Goal: Transaction & Acquisition: Purchase product/service

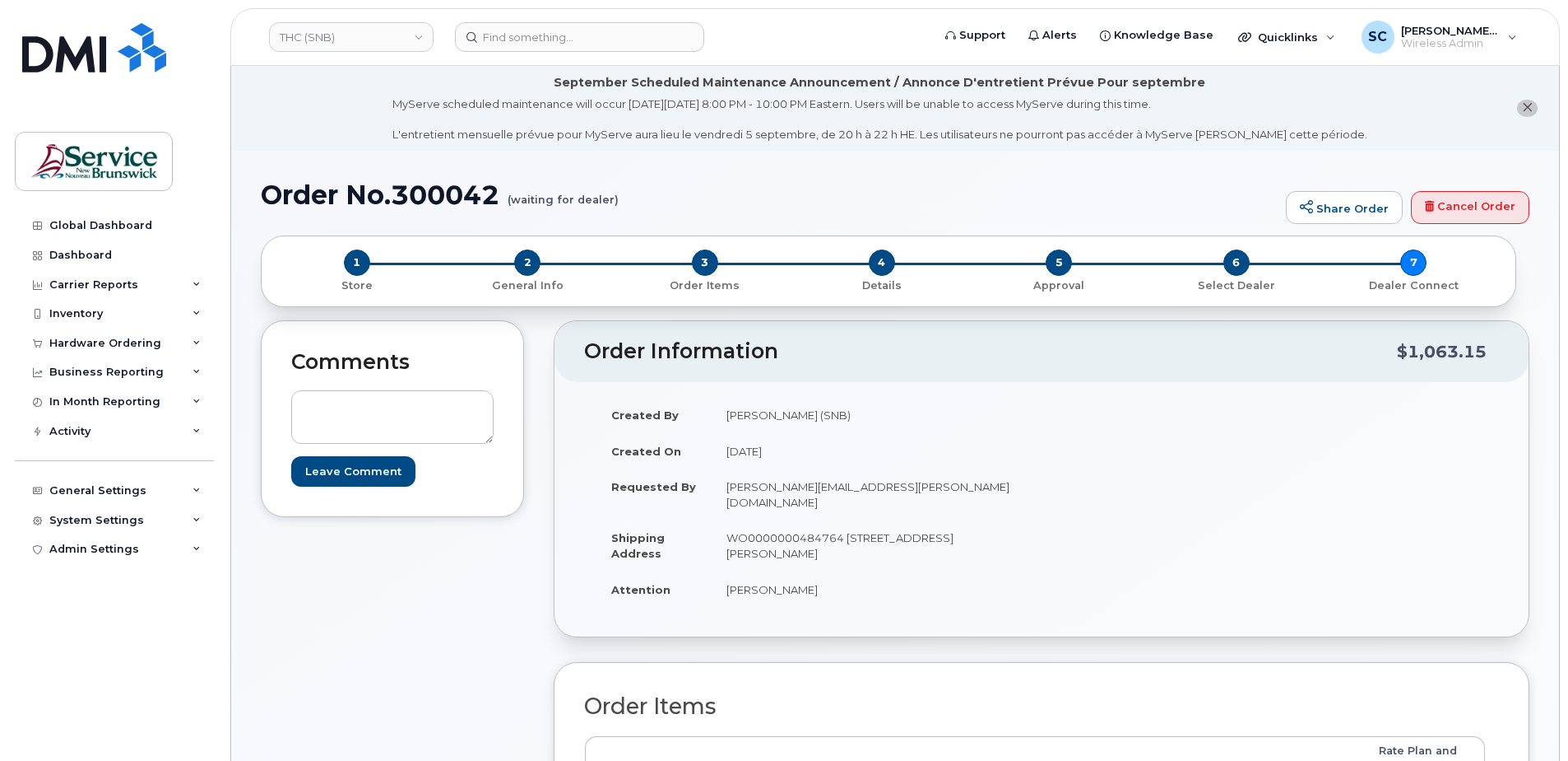
click at [324, 114] on li "September Scheduled Maintenance Announcement / Annonce D'entretient Prévue Pour…" at bounding box center [896, 108] width 1328 height 84
click at [364, 35] on link "THC (SNB)" at bounding box center [351, 38] width 164 height 30
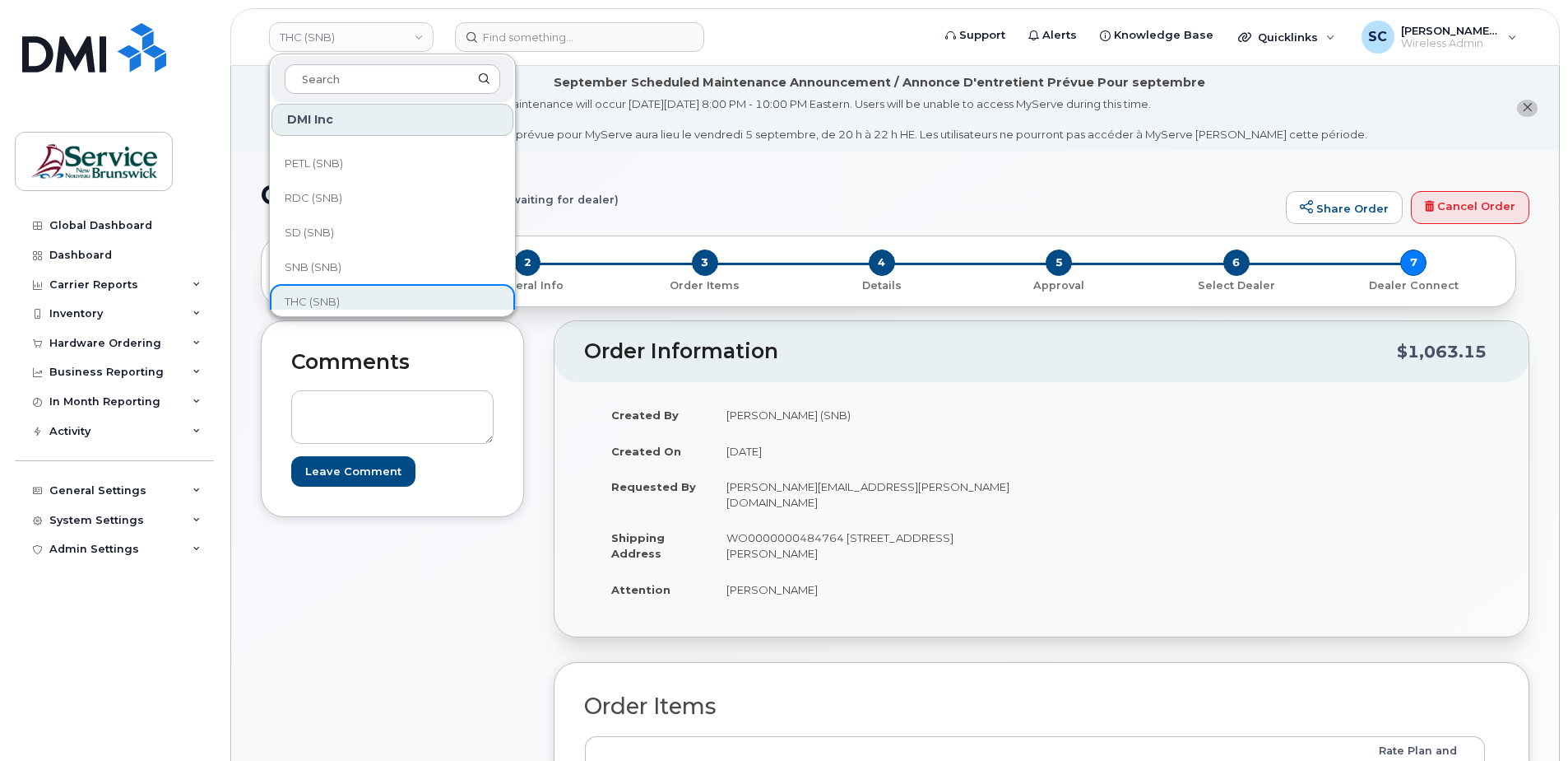
scroll to position [418, 0]
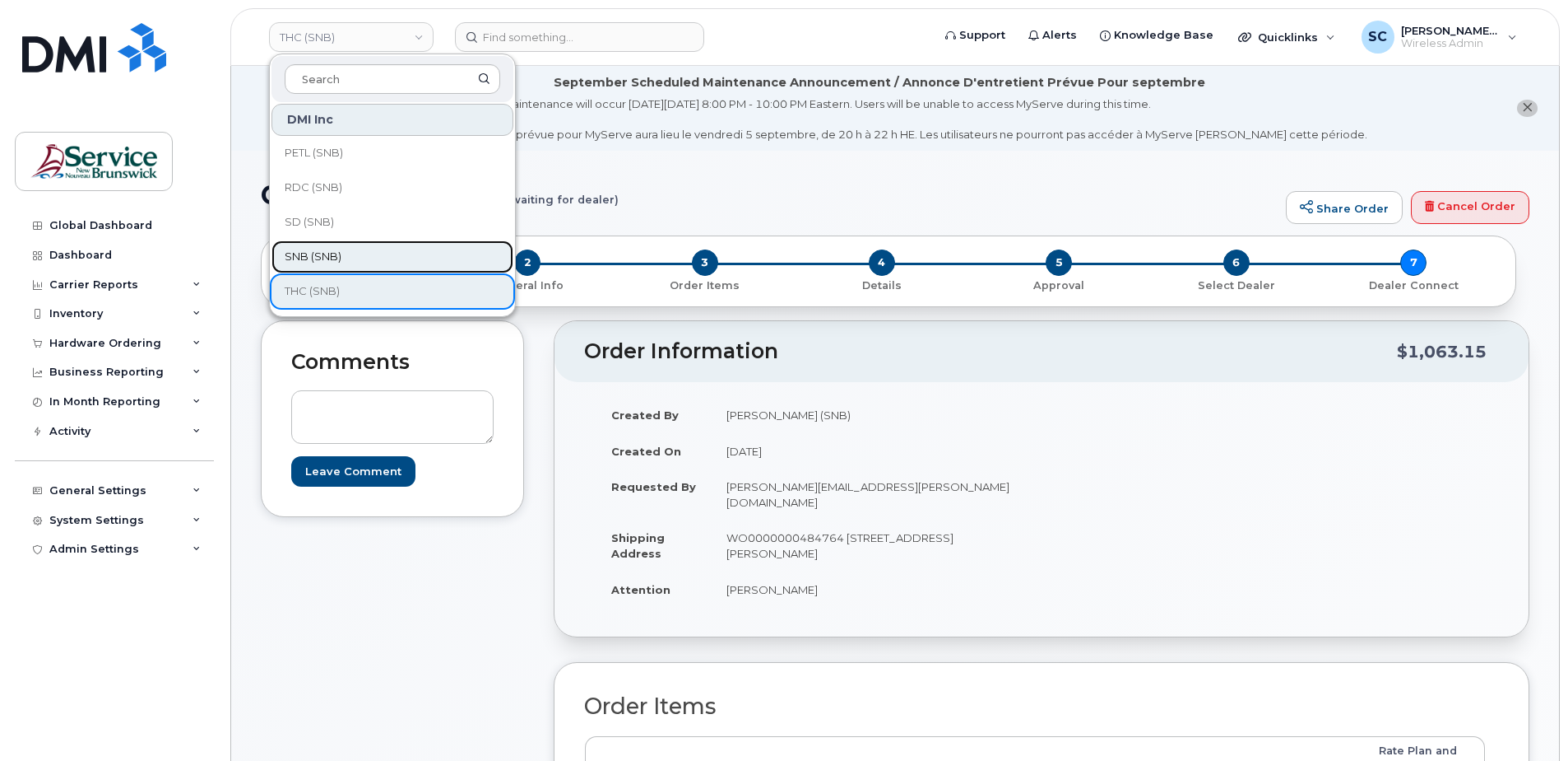
click at [345, 255] on link "SNB (SNB)" at bounding box center [392, 256] width 242 height 33
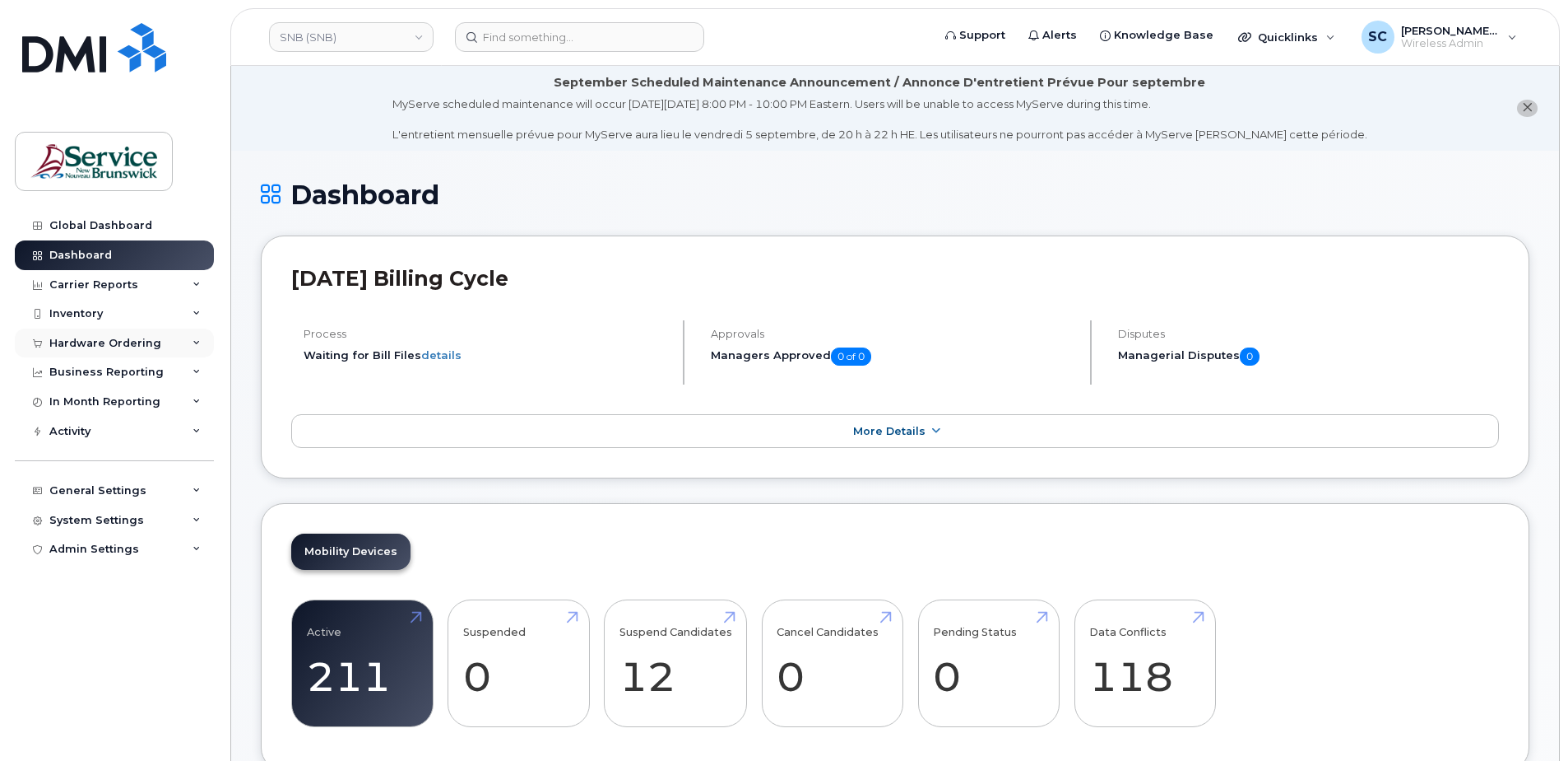
click at [155, 335] on div "Hardware Ordering" at bounding box center [114, 343] width 199 height 30
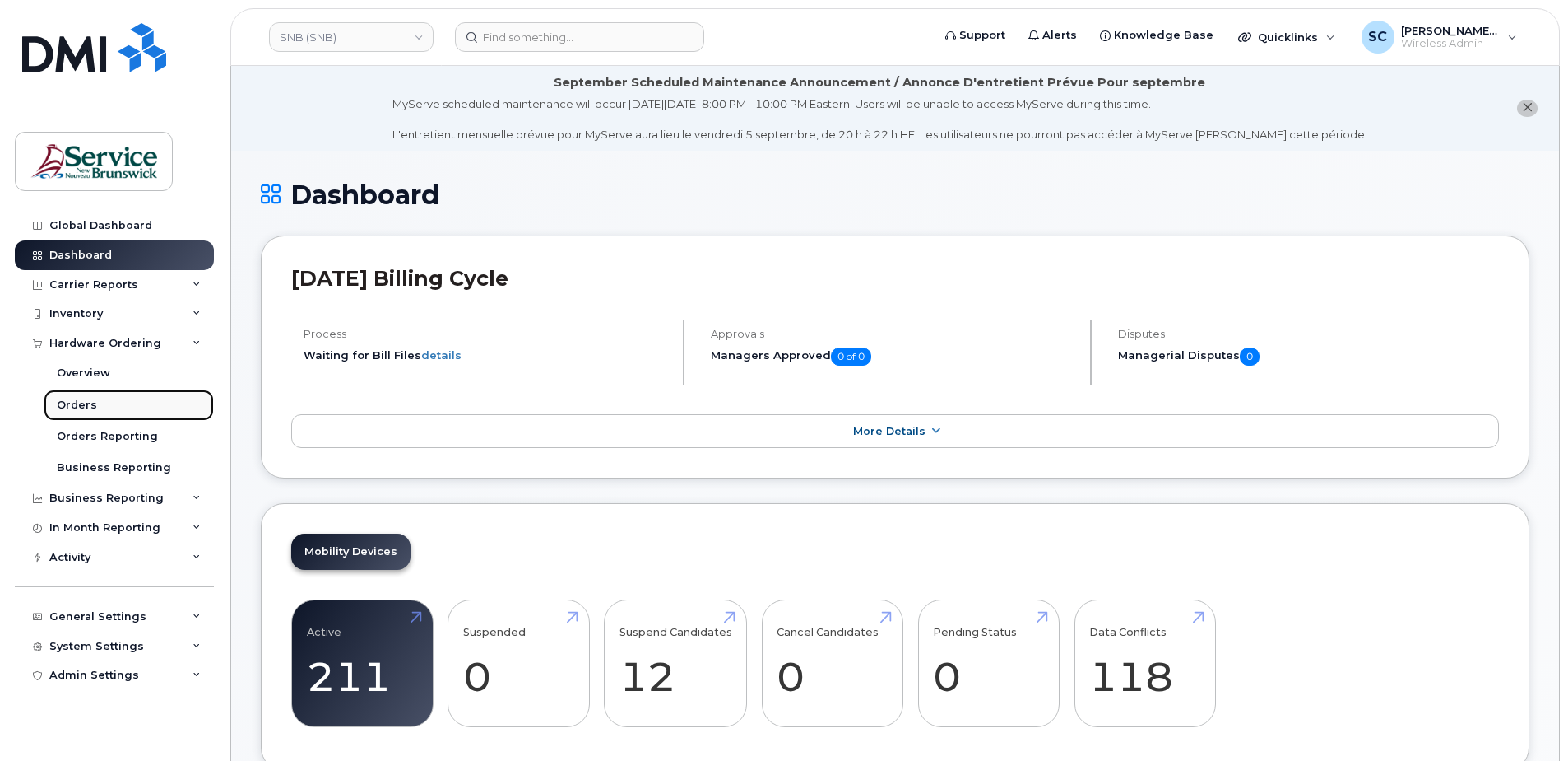
click at [120, 405] on link "Orders" at bounding box center [128, 404] width 171 height 31
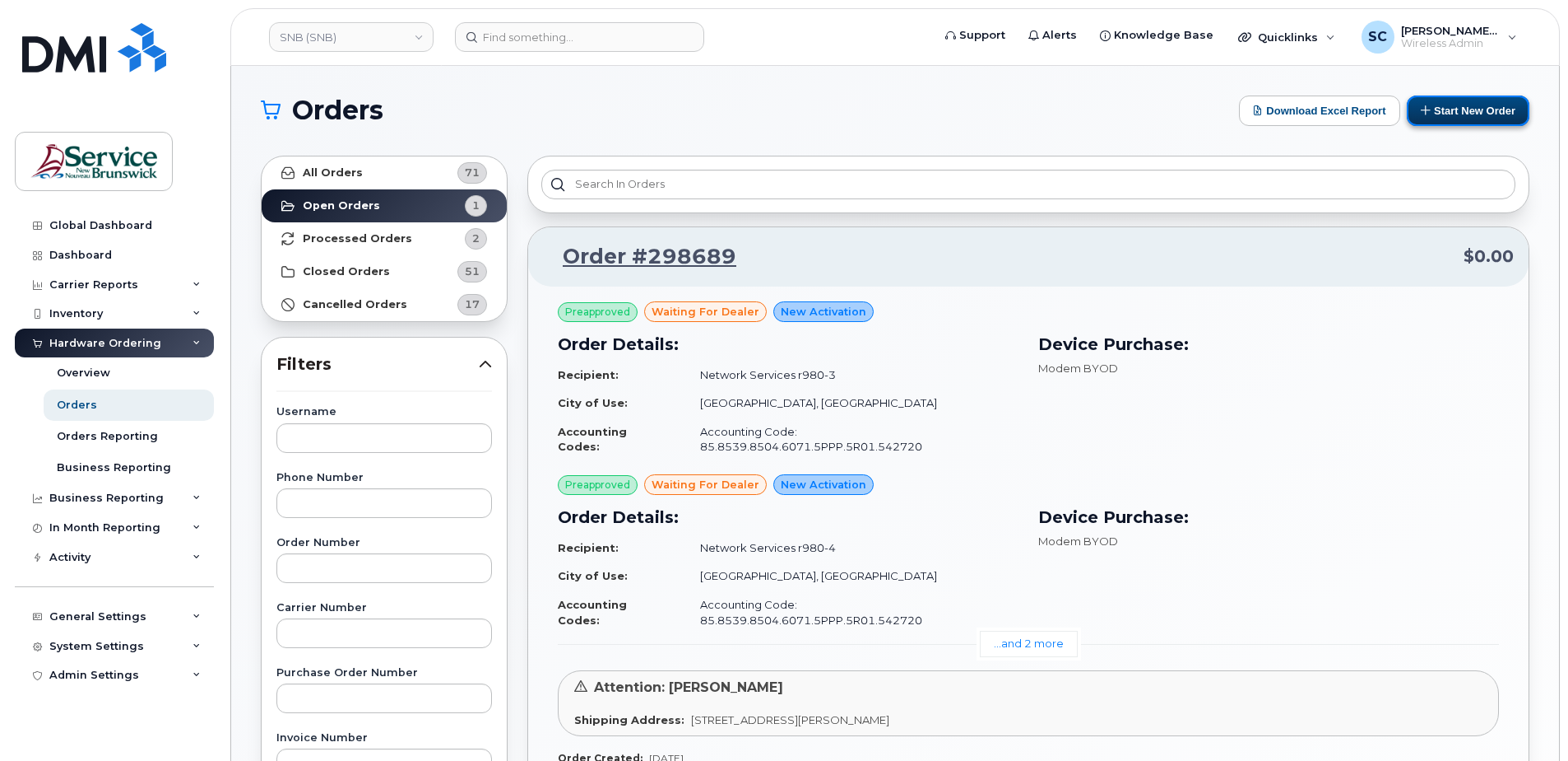
click at [1497, 98] on button "Start New Order" at bounding box center [1468, 111] width 123 height 30
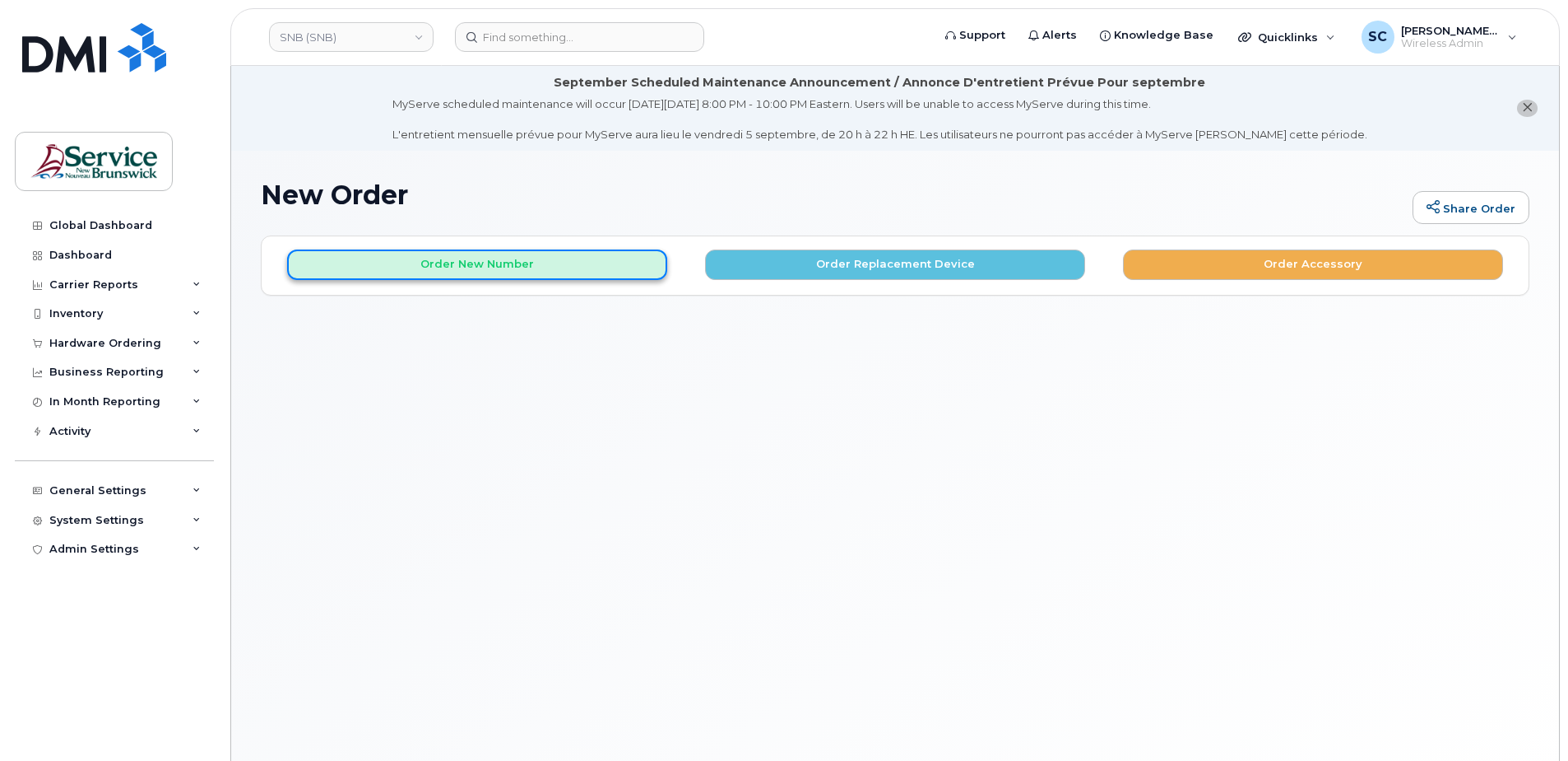
click at [570, 262] on button "Order New Number" at bounding box center [476, 265] width 380 height 30
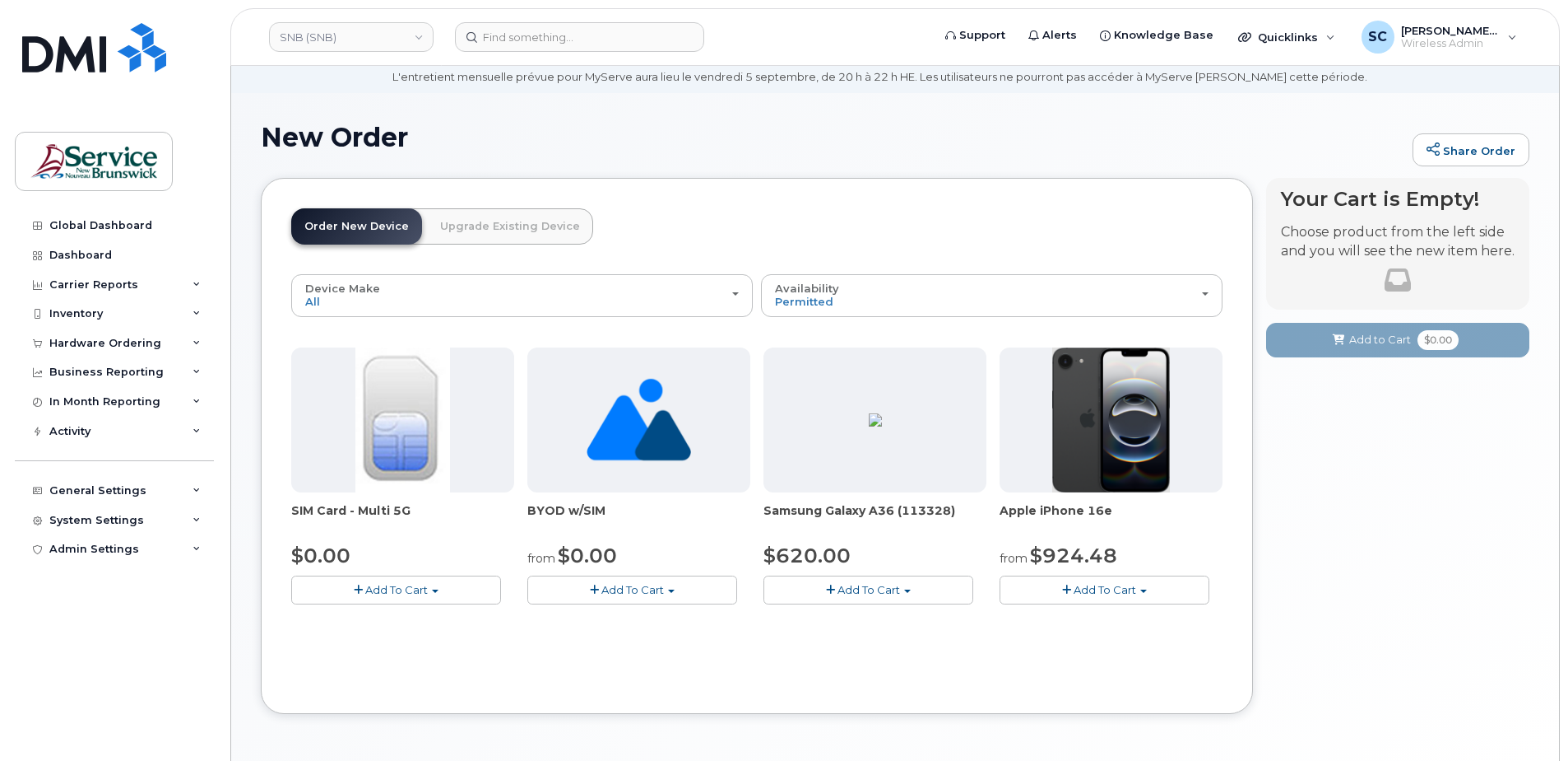
scroll to position [117, 0]
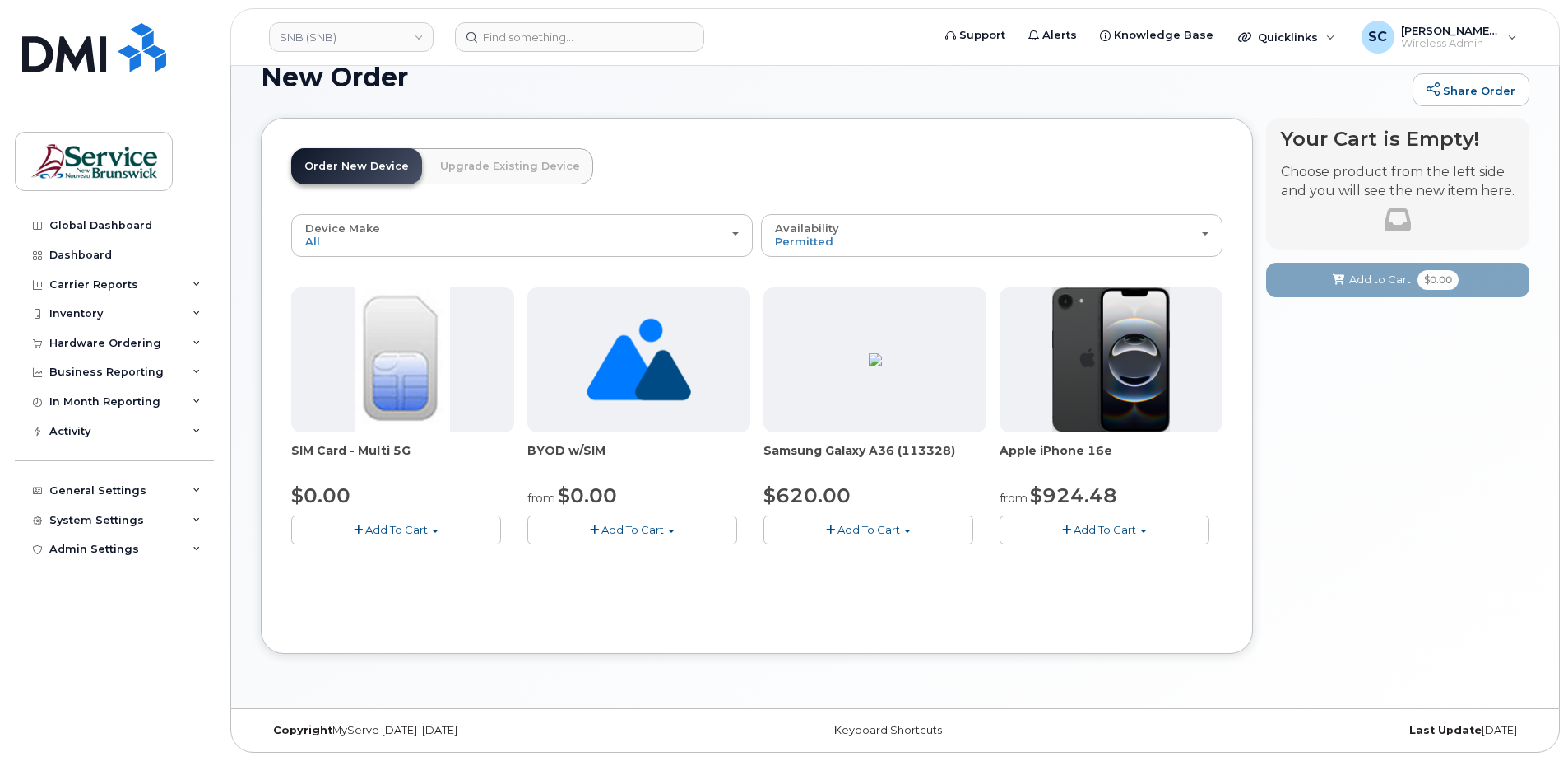
click at [450, 534] on button "Add To Cart" at bounding box center [397, 529] width 210 height 29
click at [425, 558] on link "$0.00 - New Activation" at bounding box center [373, 560] width 157 height 21
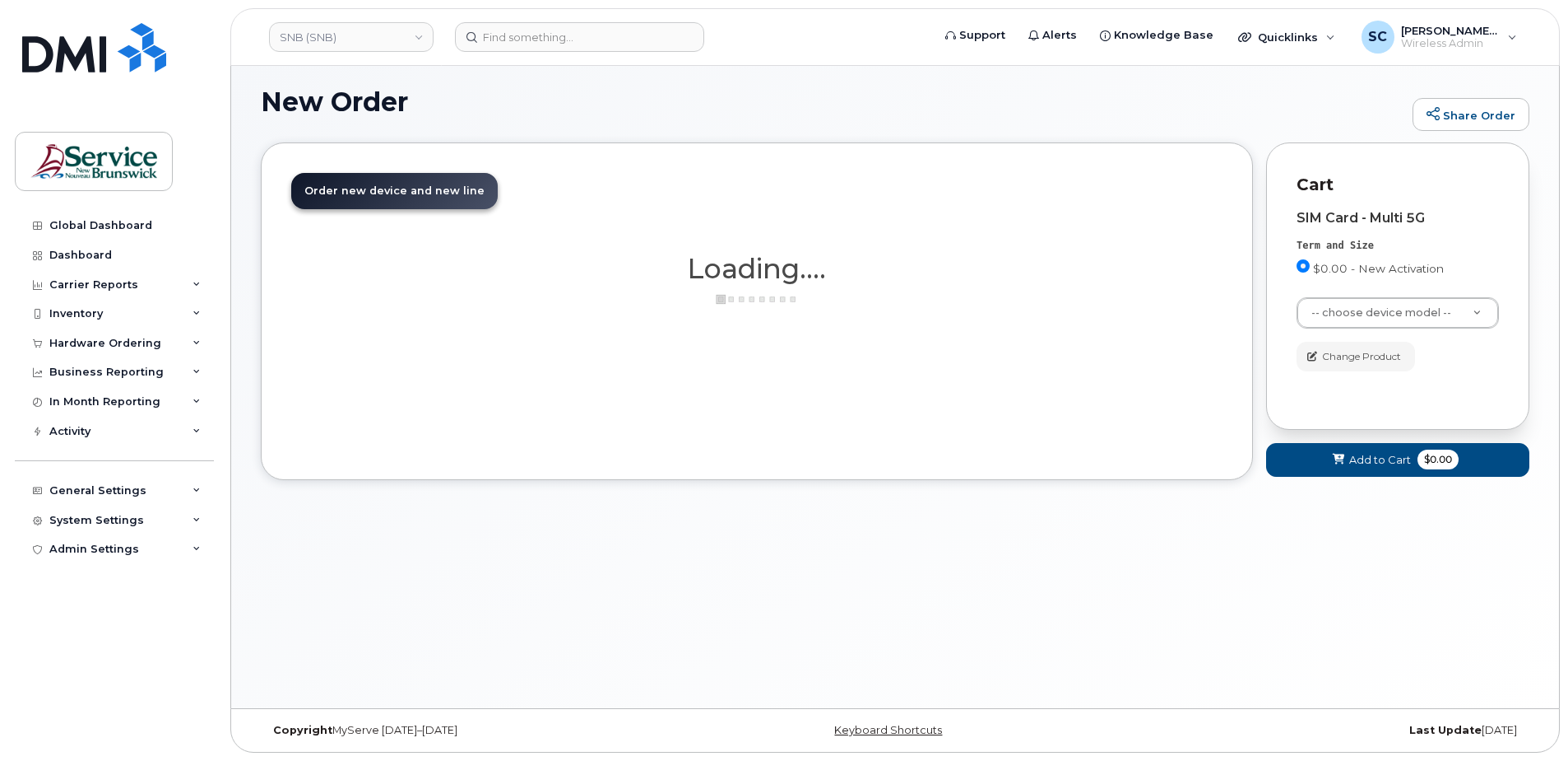
scroll to position [93, 0]
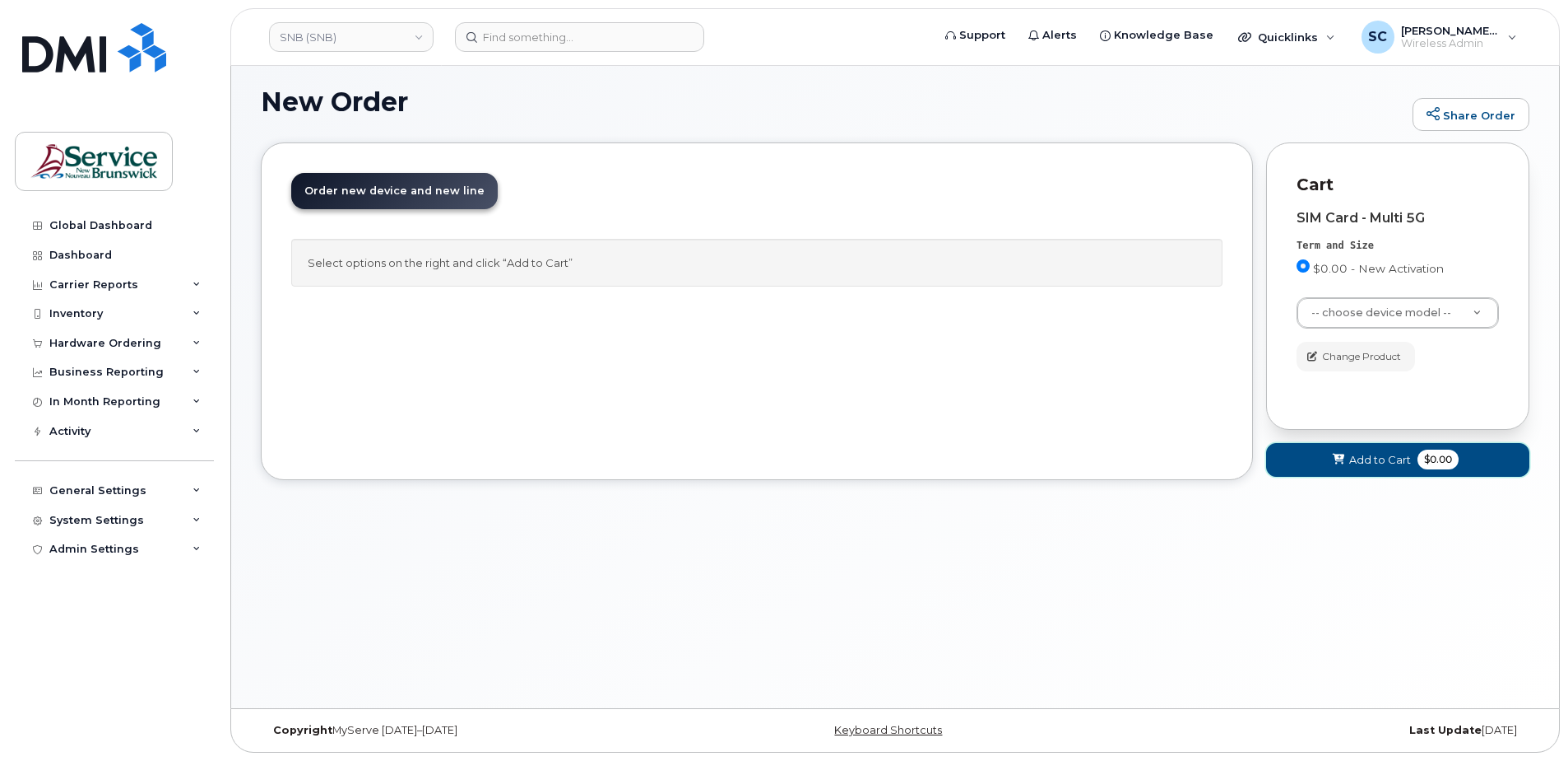
click at [1410, 457] on button "Add to Cart $0.00" at bounding box center [1397, 460] width 264 height 34
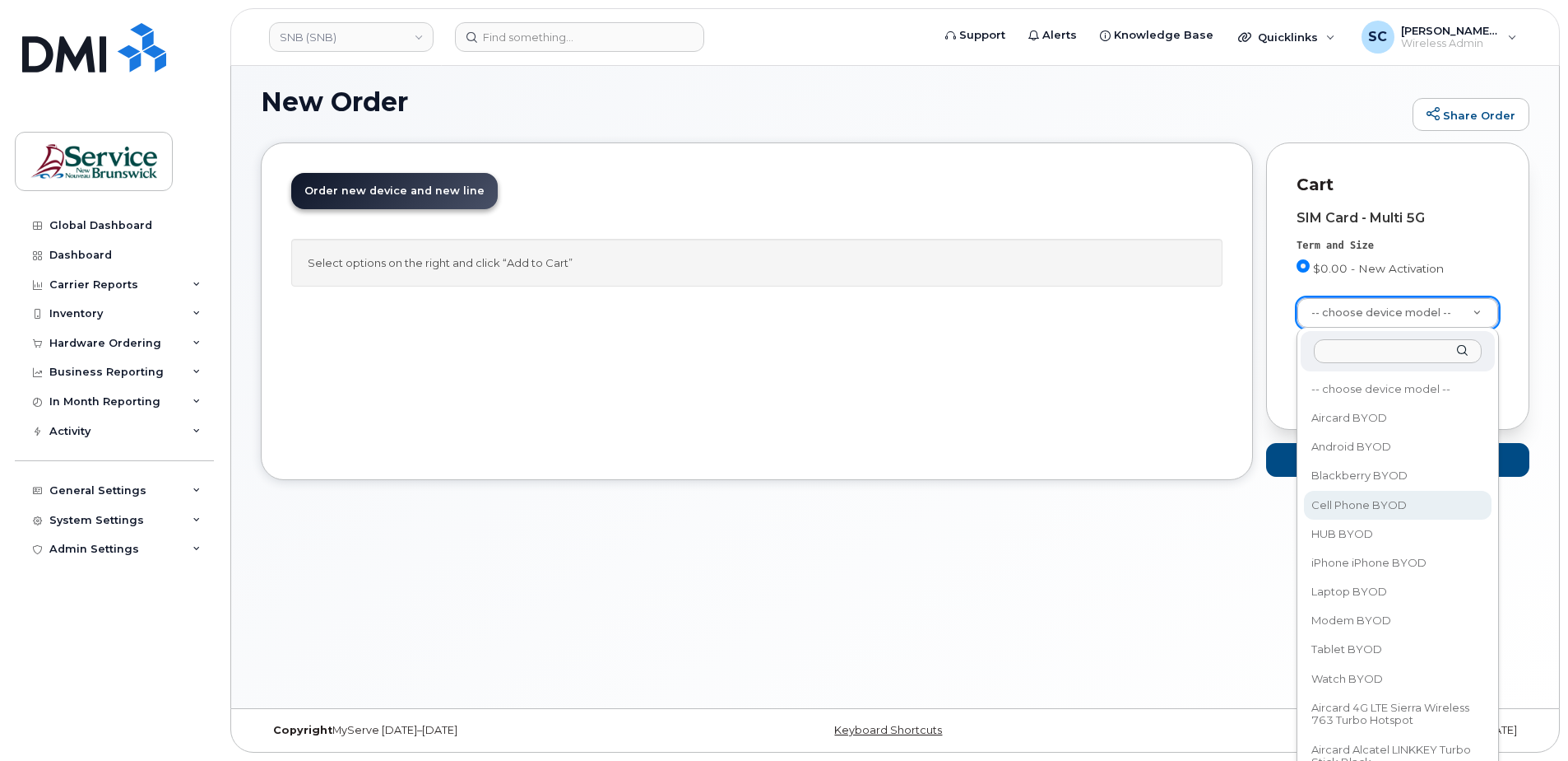
select select "2457"
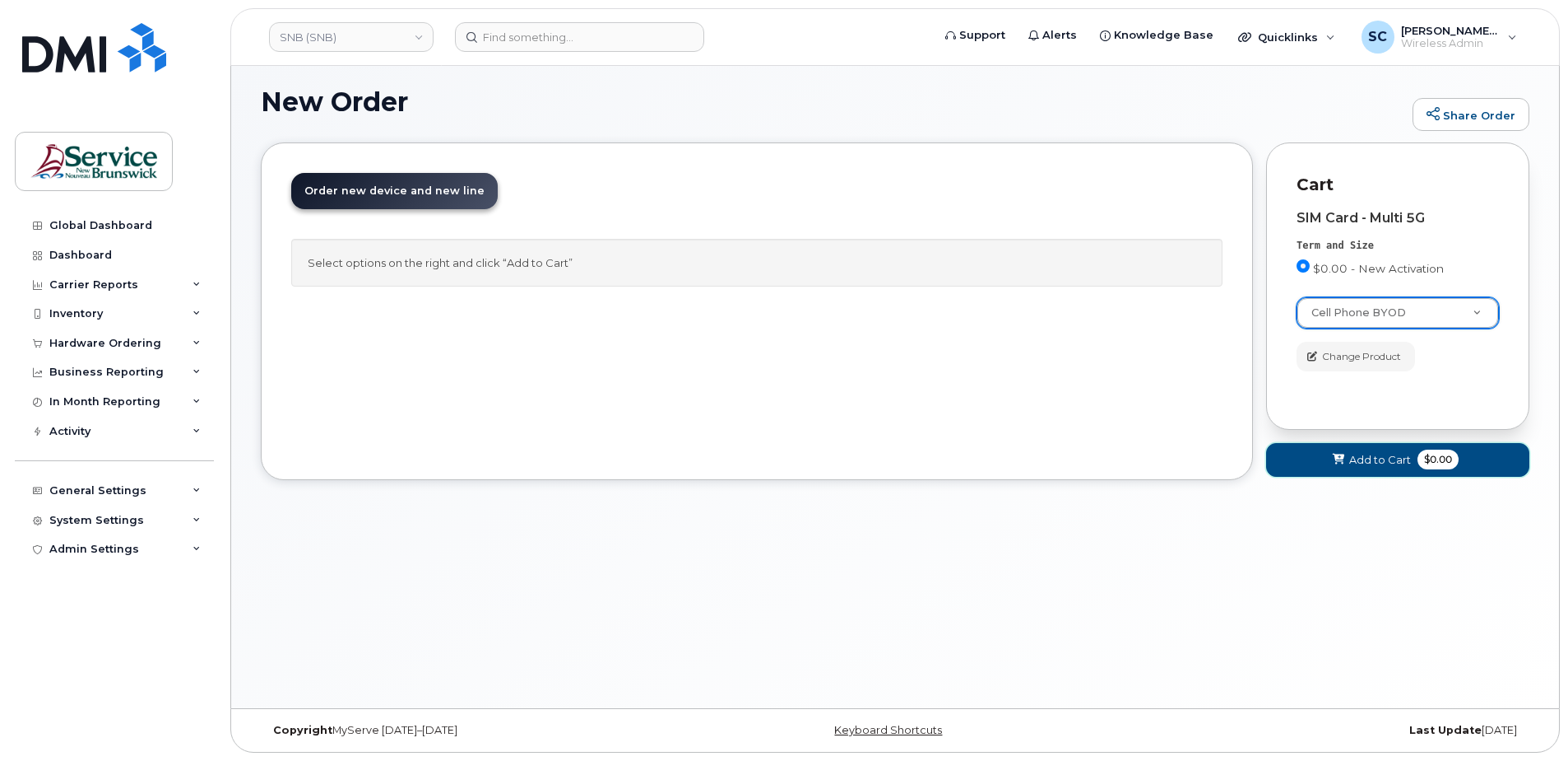
click at [1383, 455] on span "Add to Cart" at bounding box center [1380, 460] width 62 height 16
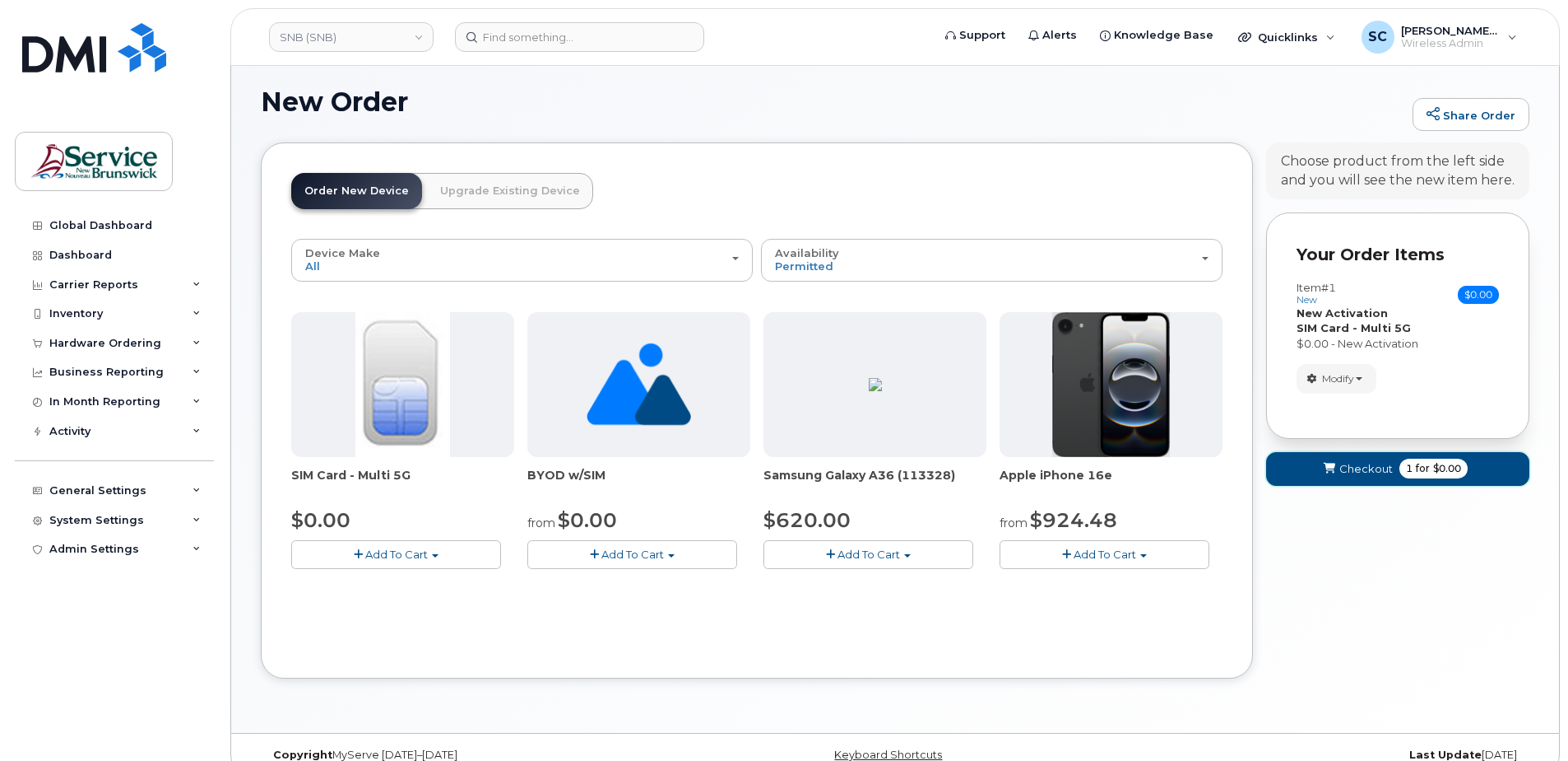
click at [1355, 463] on span "Checkout" at bounding box center [1365, 468] width 53 height 16
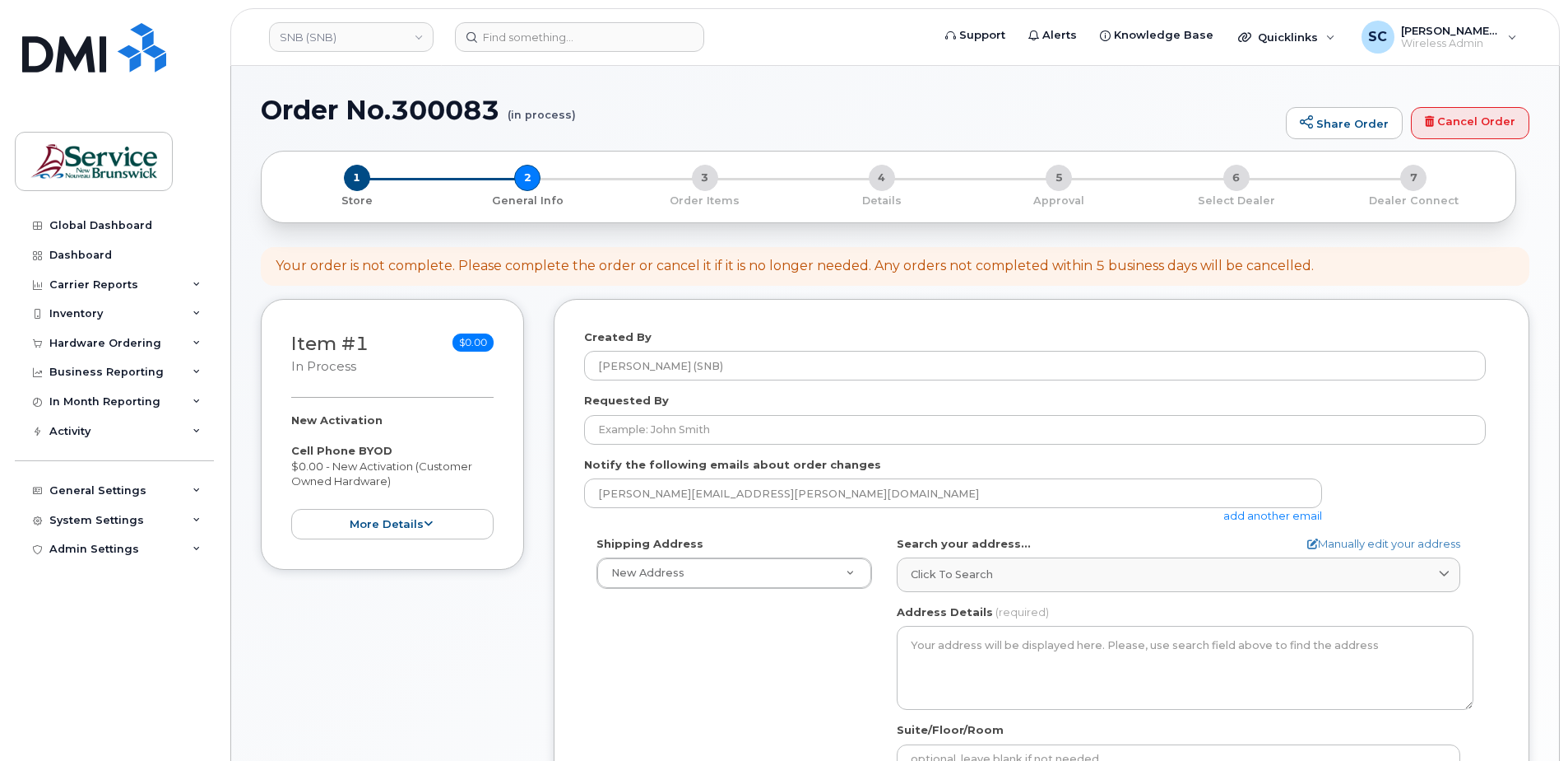
select select
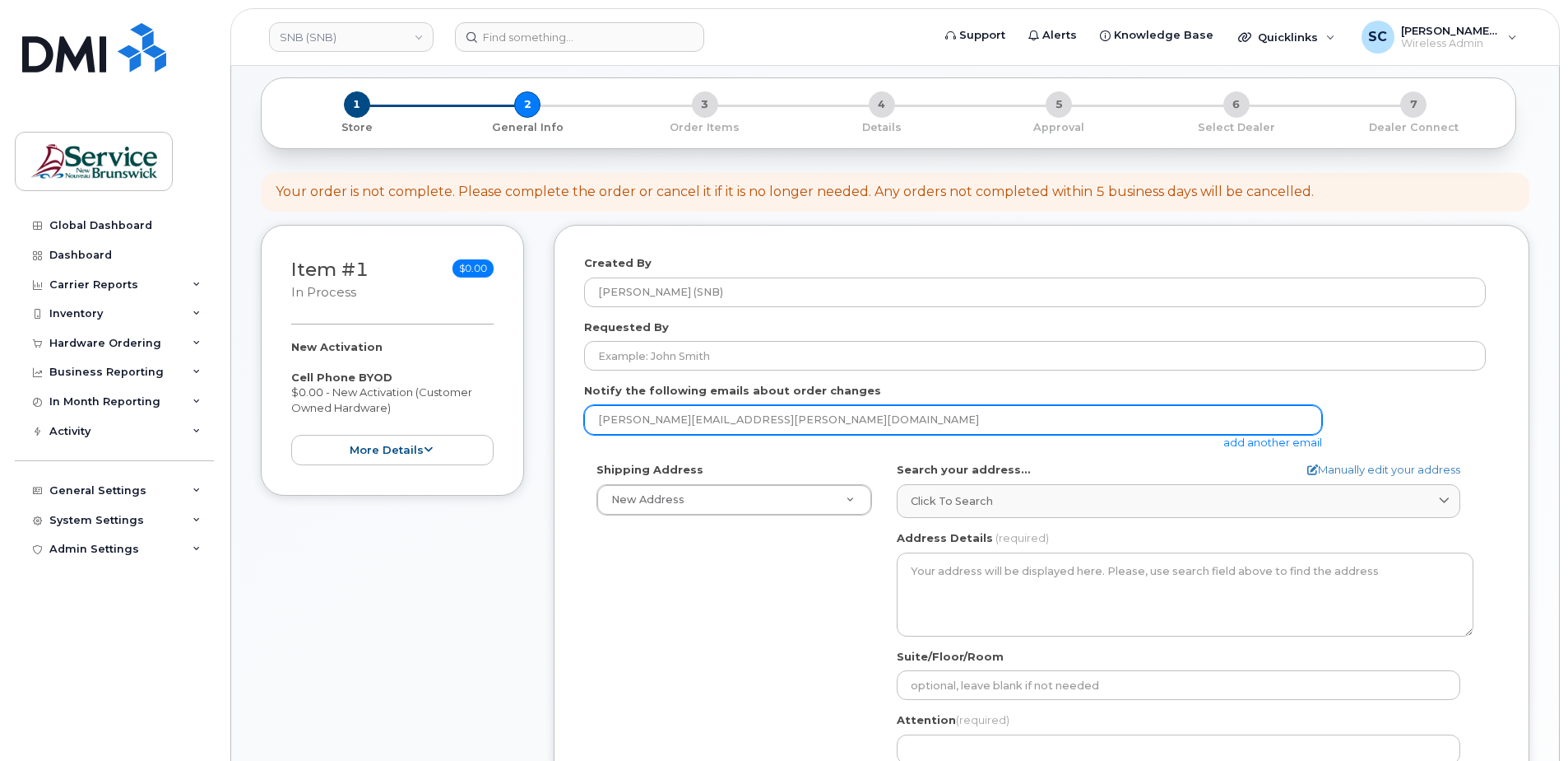
scroll to position [164, 0]
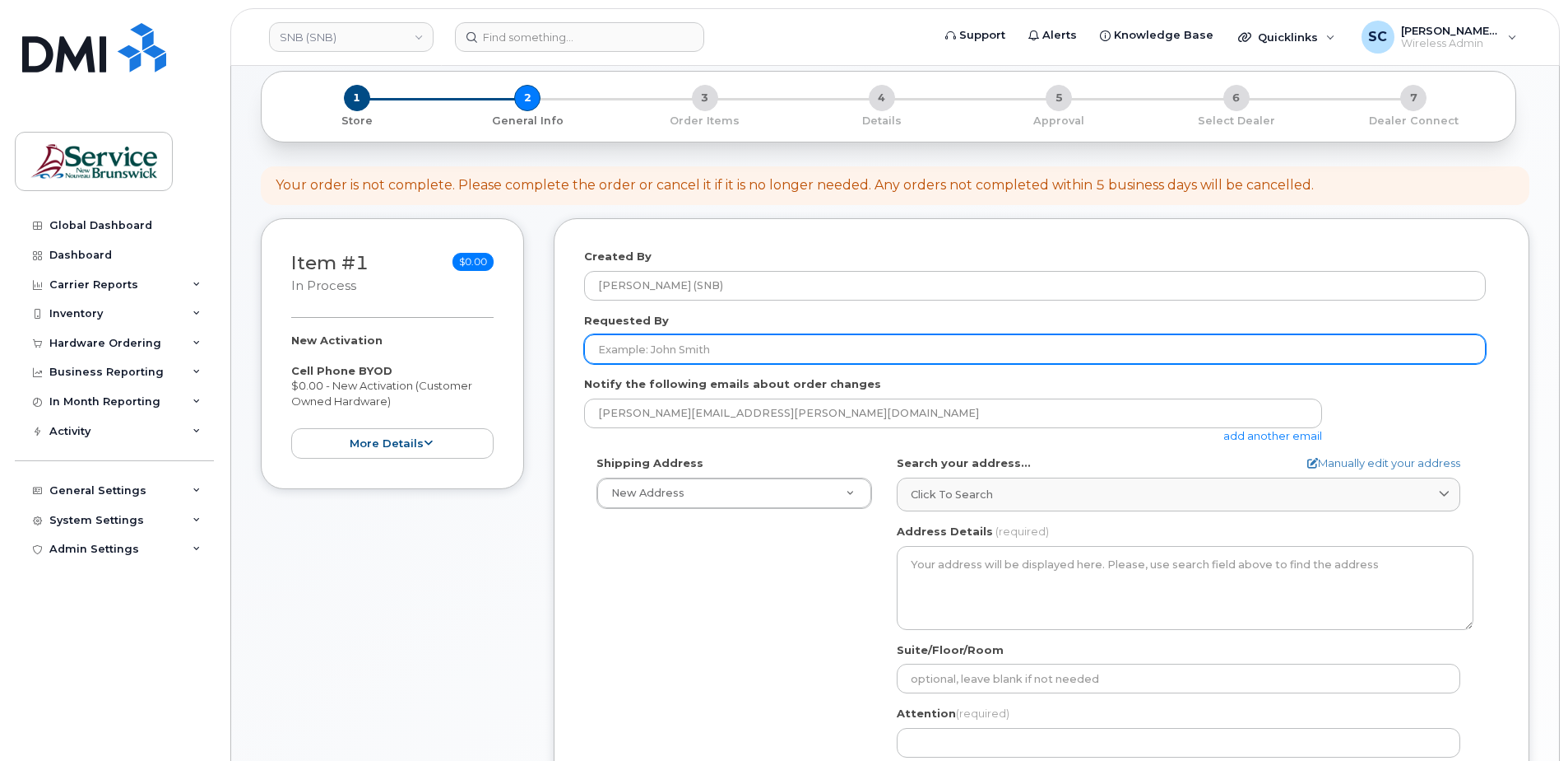
click at [646, 353] on input "Requested By" at bounding box center [1034, 349] width 901 height 30
paste input "[PERSON_NAME][EMAIL_ADDRESS][PERSON_NAME][DOMAIN_NAME]"
type input "[PERSON_NAME][EMAIL_ADDRESS][PERSON_NAME][DOMAIN_NAME]"
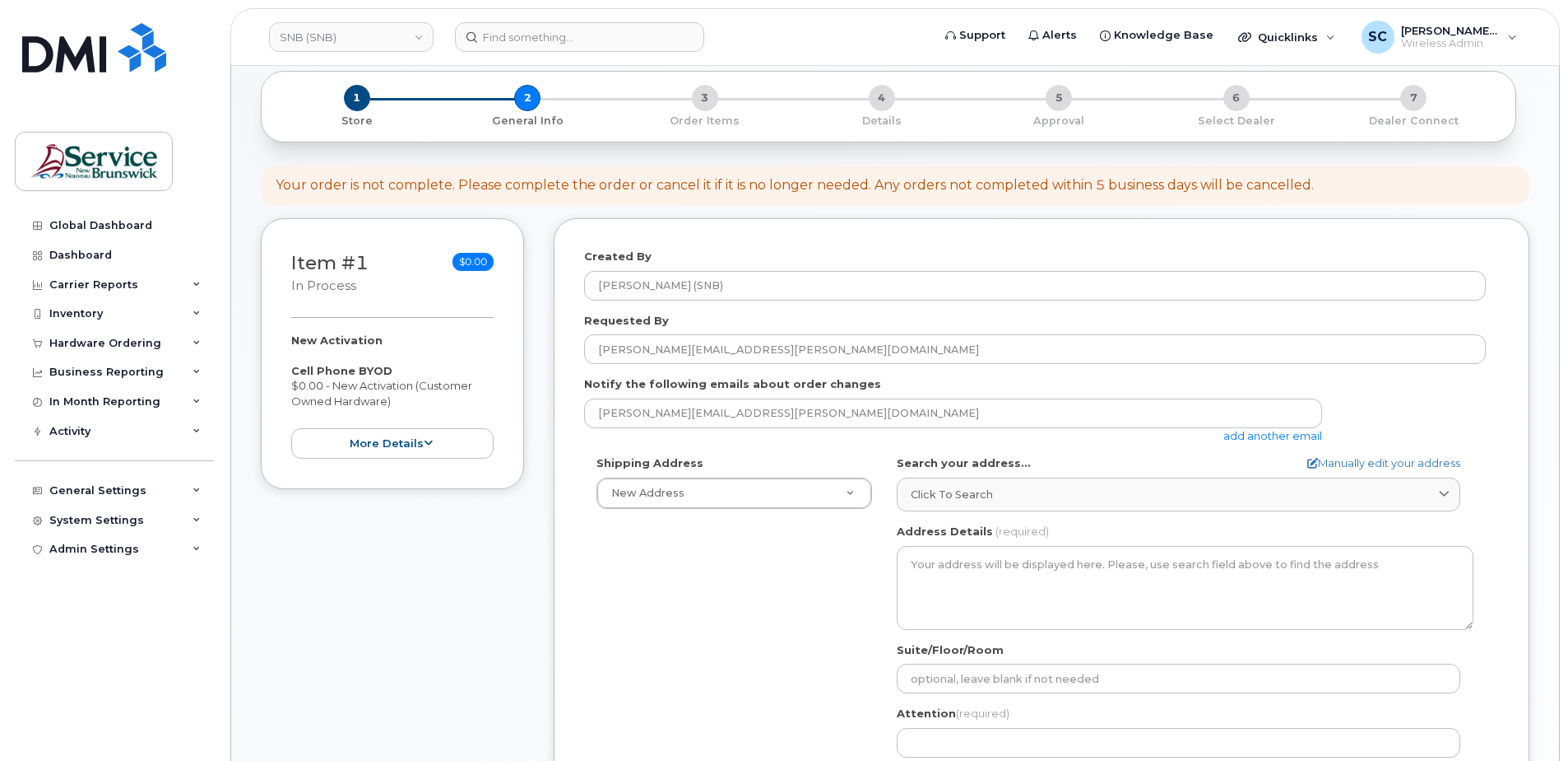
click at [656, 523] on div "Shipping Address New Address New Address ASD-E Main Office ASD-[GEOGRAPHIC_DATA…" at bounding box center [1034, 644] width 901 height 378
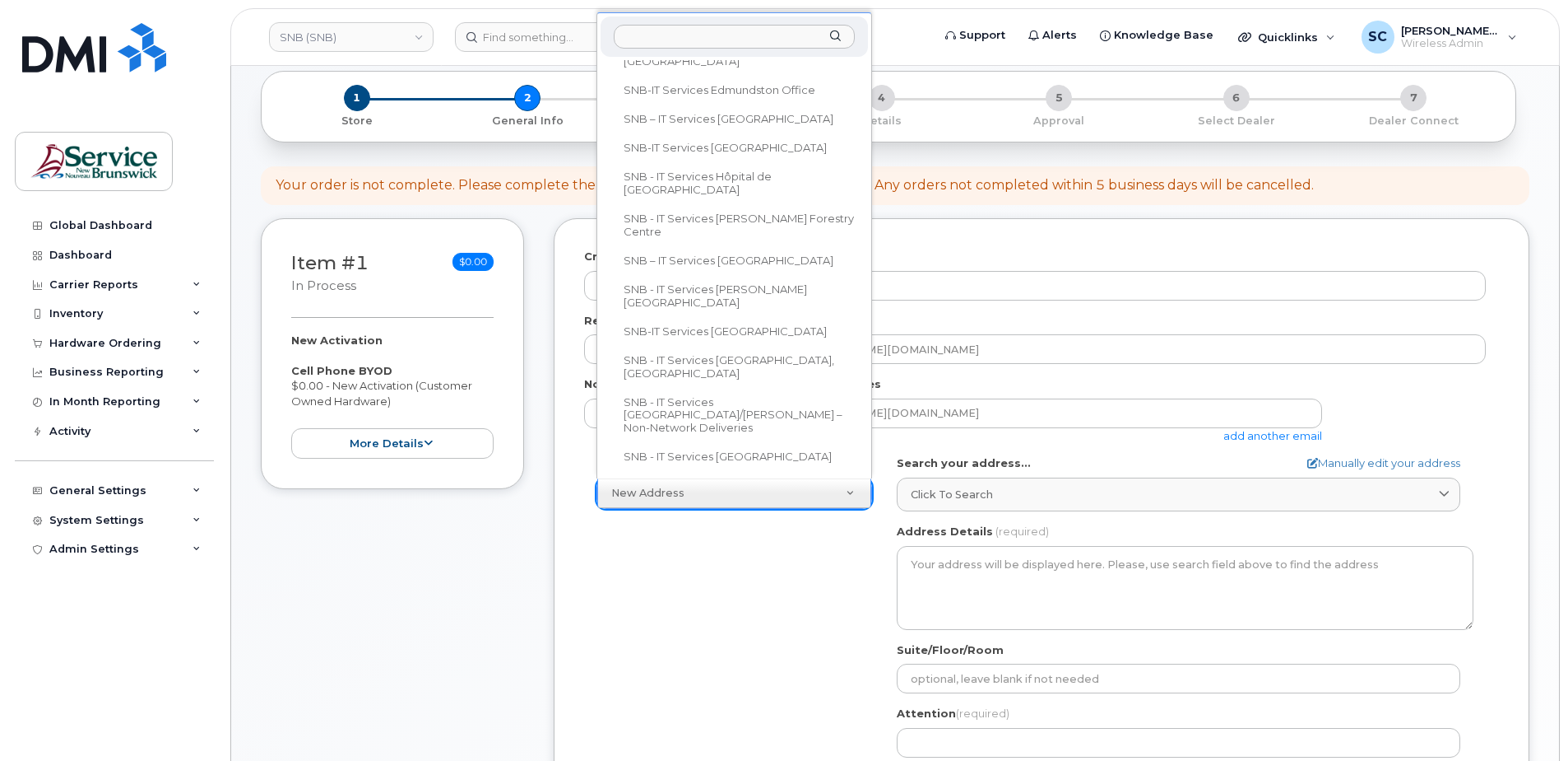
scroll to position [1152, 0]
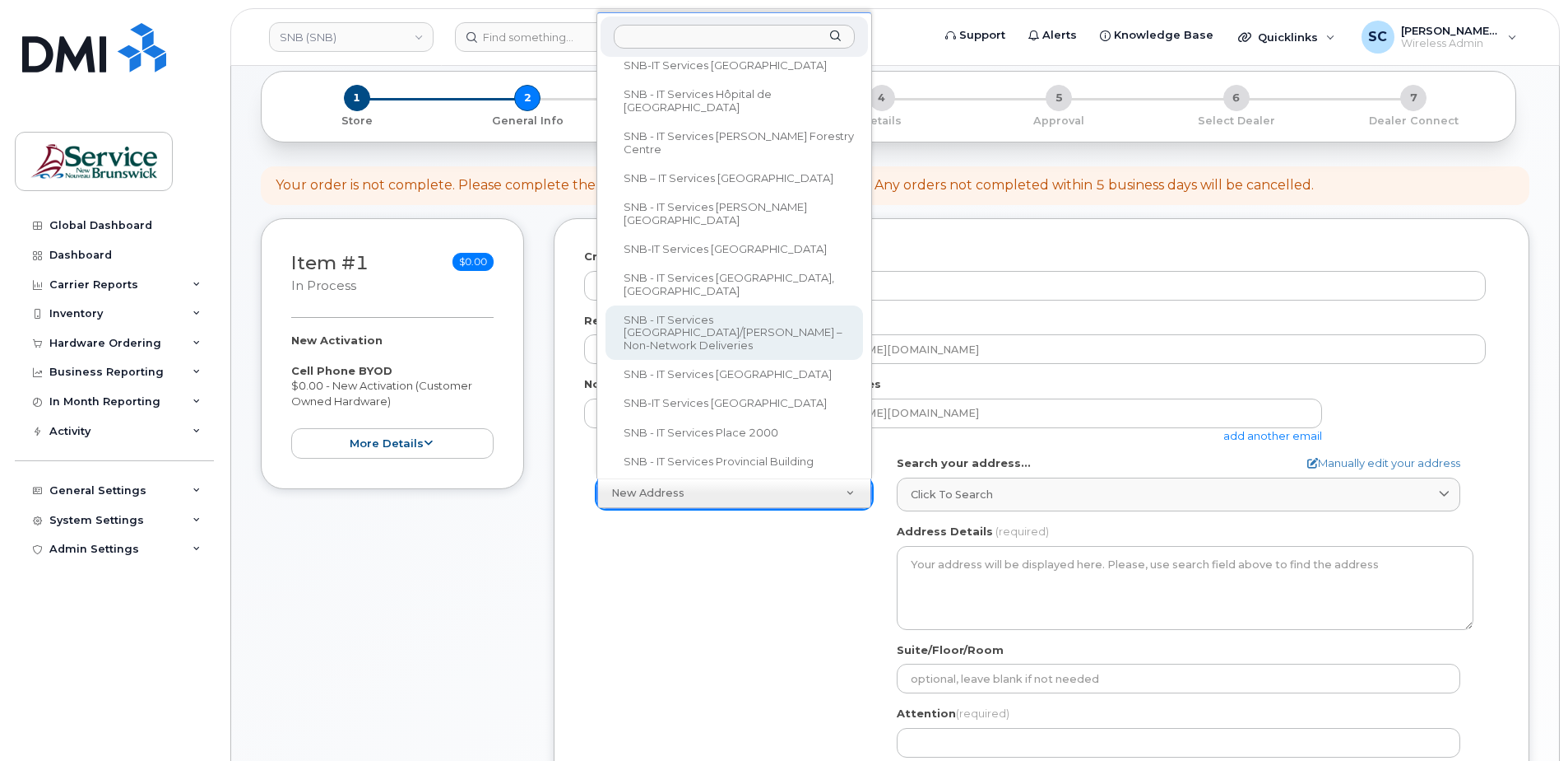
select select
type textarea "850 Lincoln Rd Fredericton New Brunswick E3B 8B7"
type input "[PERSON_NAME]"
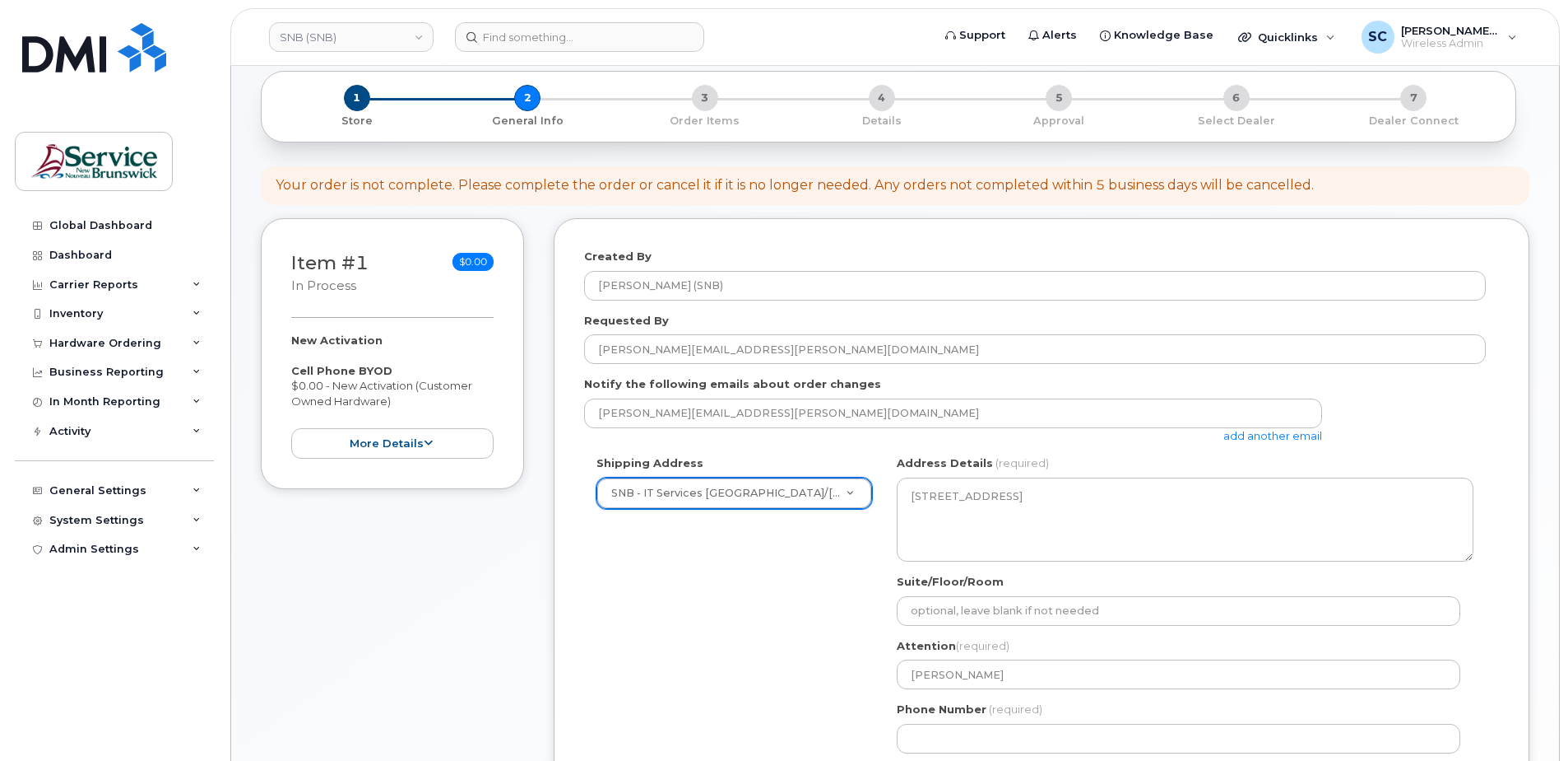
scroll to position [329, 0]
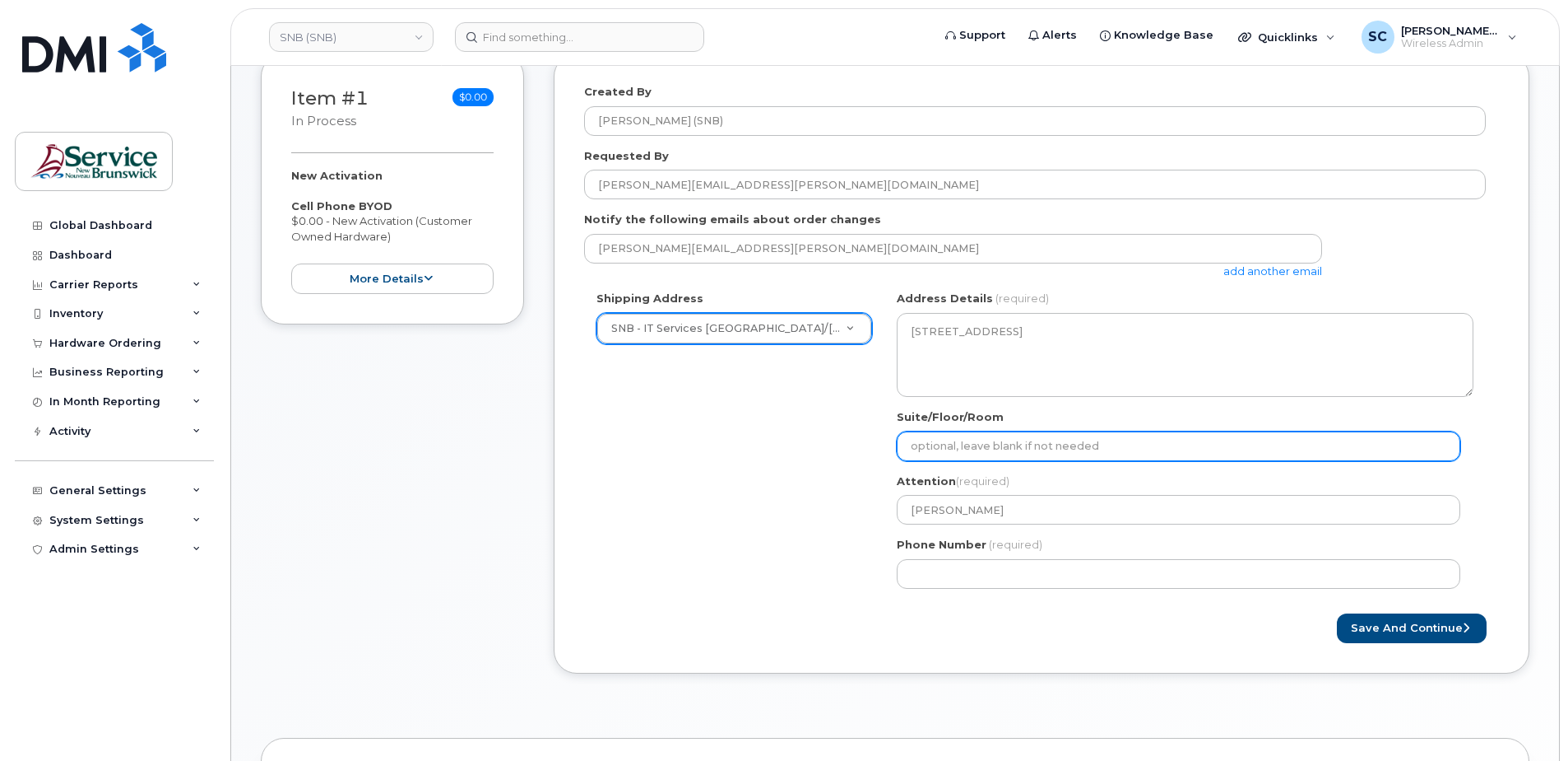
click at [1008, 452] on input "Suite/Floor/Room" at bounding box center [1178, 447] width 564 height 30
paste input "WO0000000485433"
select select
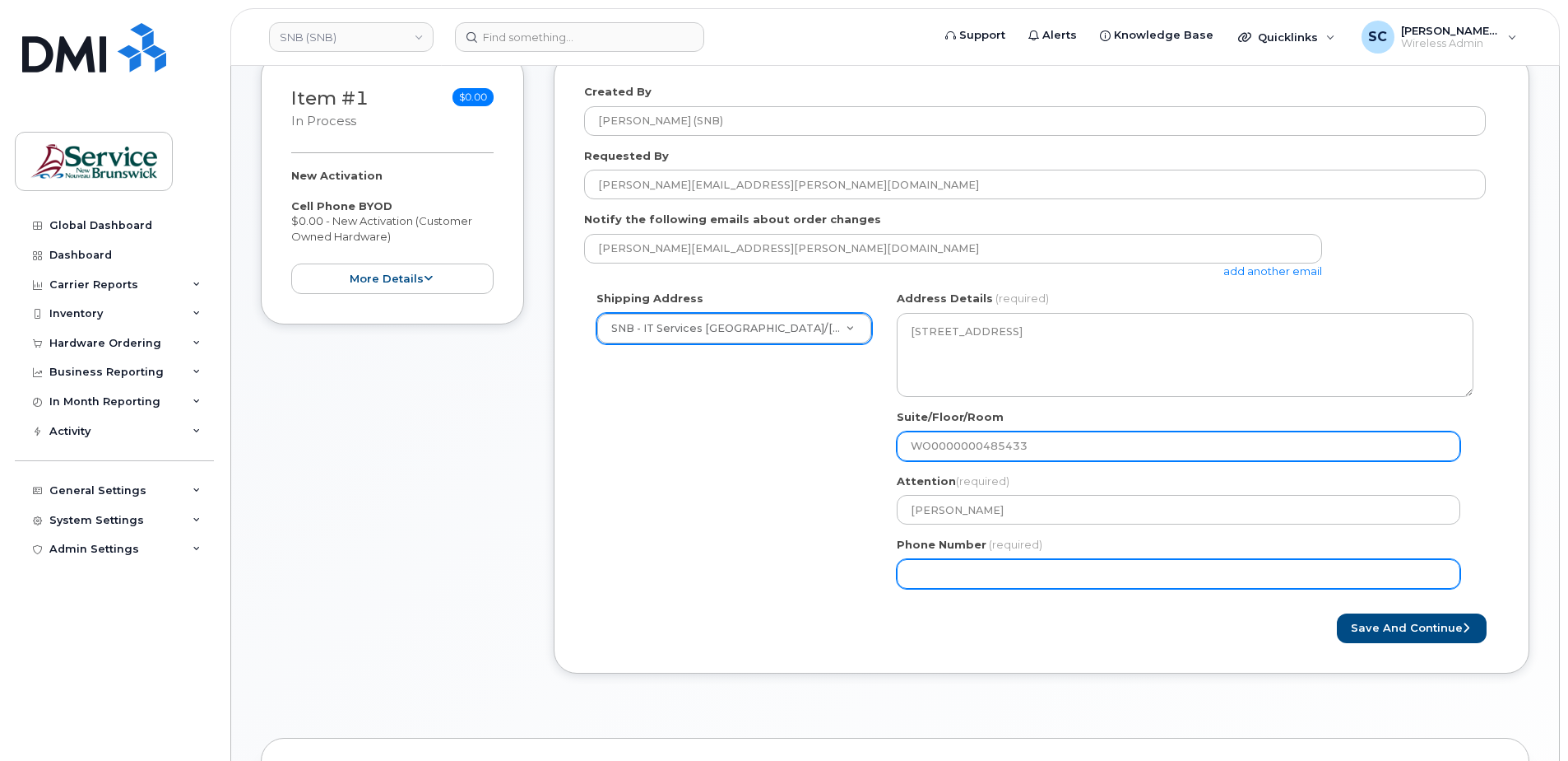
type input "WO0000000485433"
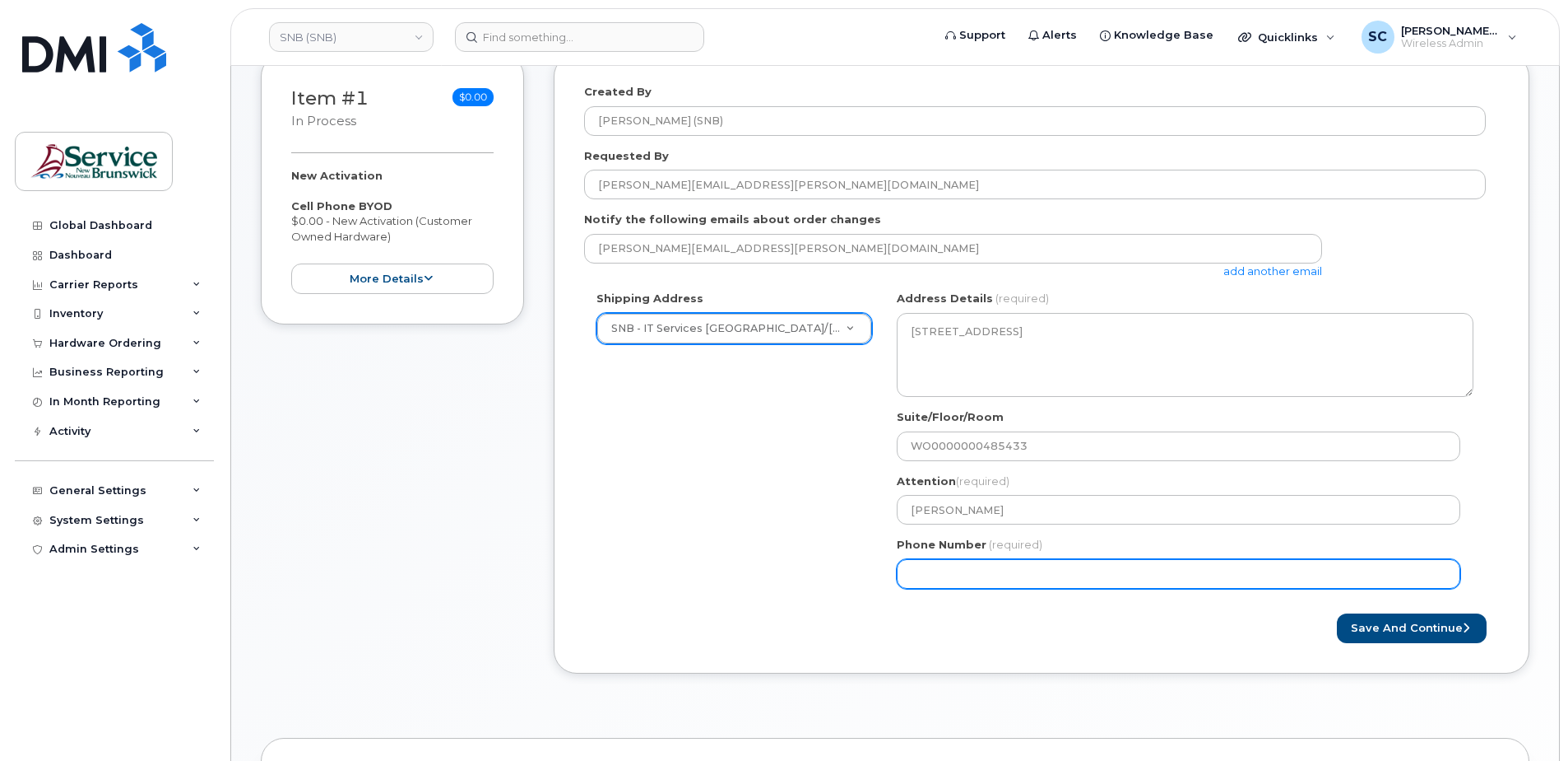
click at [902, 575] on input "Phone Number" at bounding box center [1178, 574] width 564 height 30
type input "1234567890"
select select
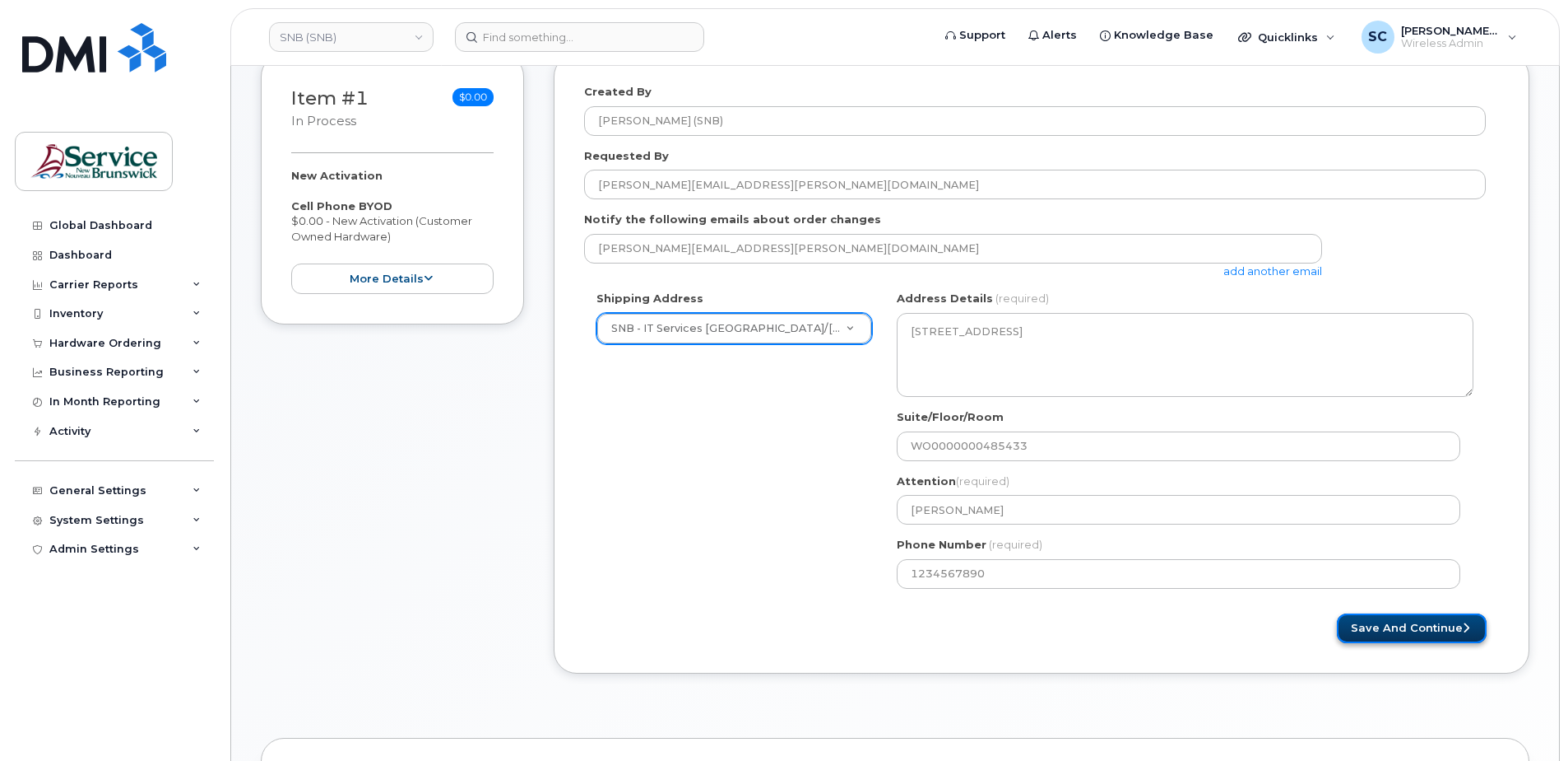
click at [1387, 627] on button "Save and Continue" at bounding box center [1411, 629] width 150 height 30
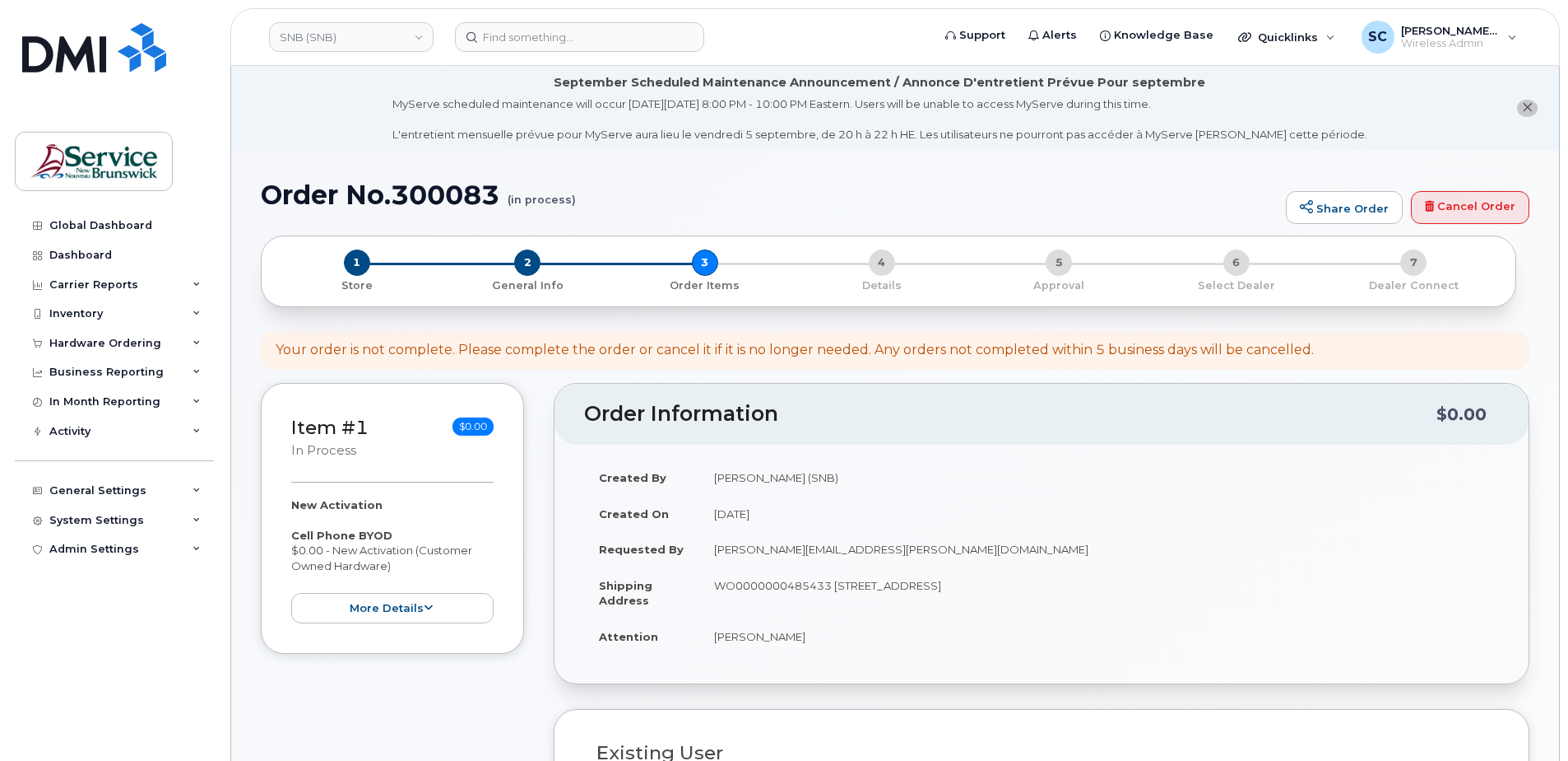
select select
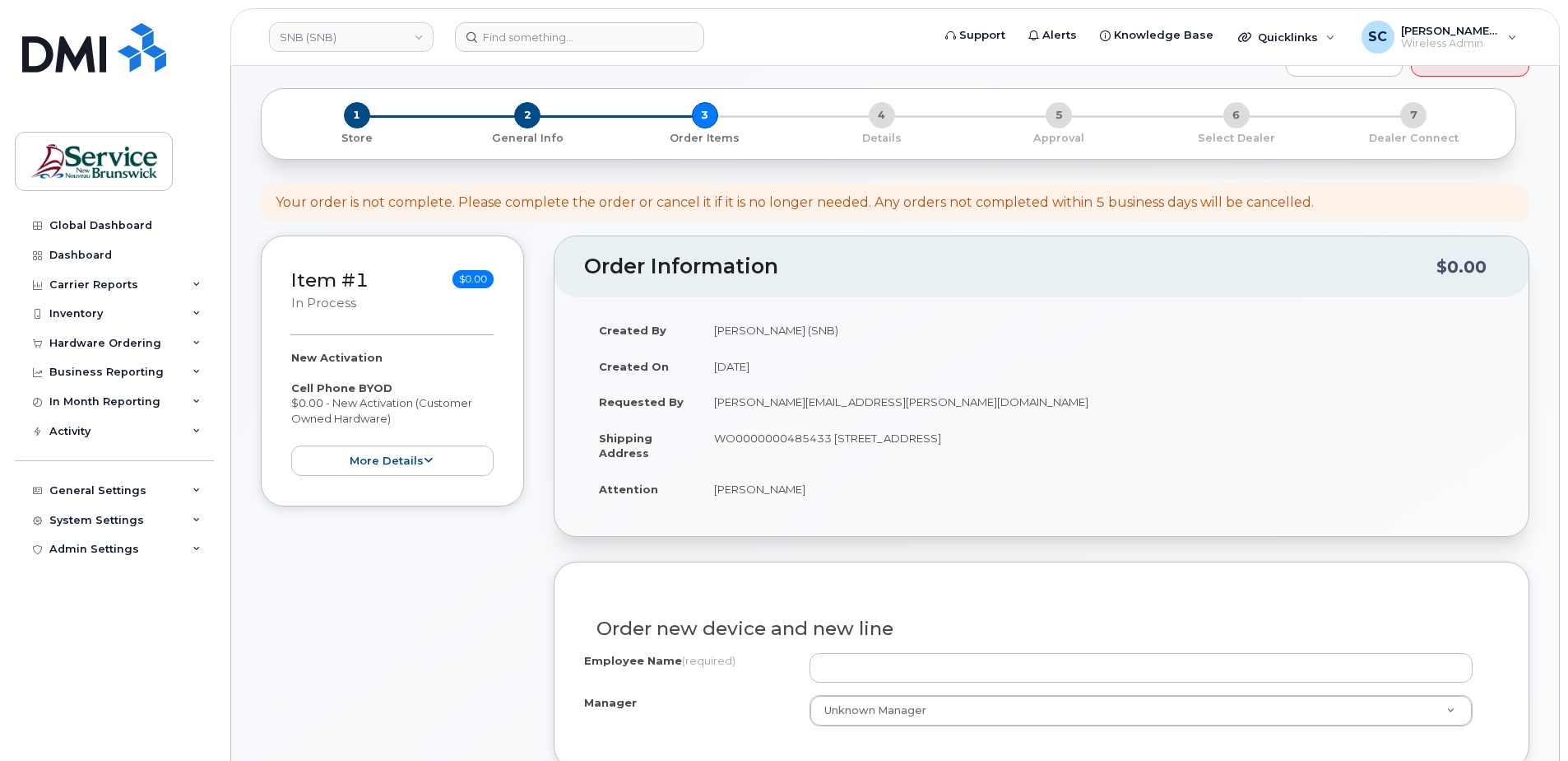
scroll to position [494, 0]
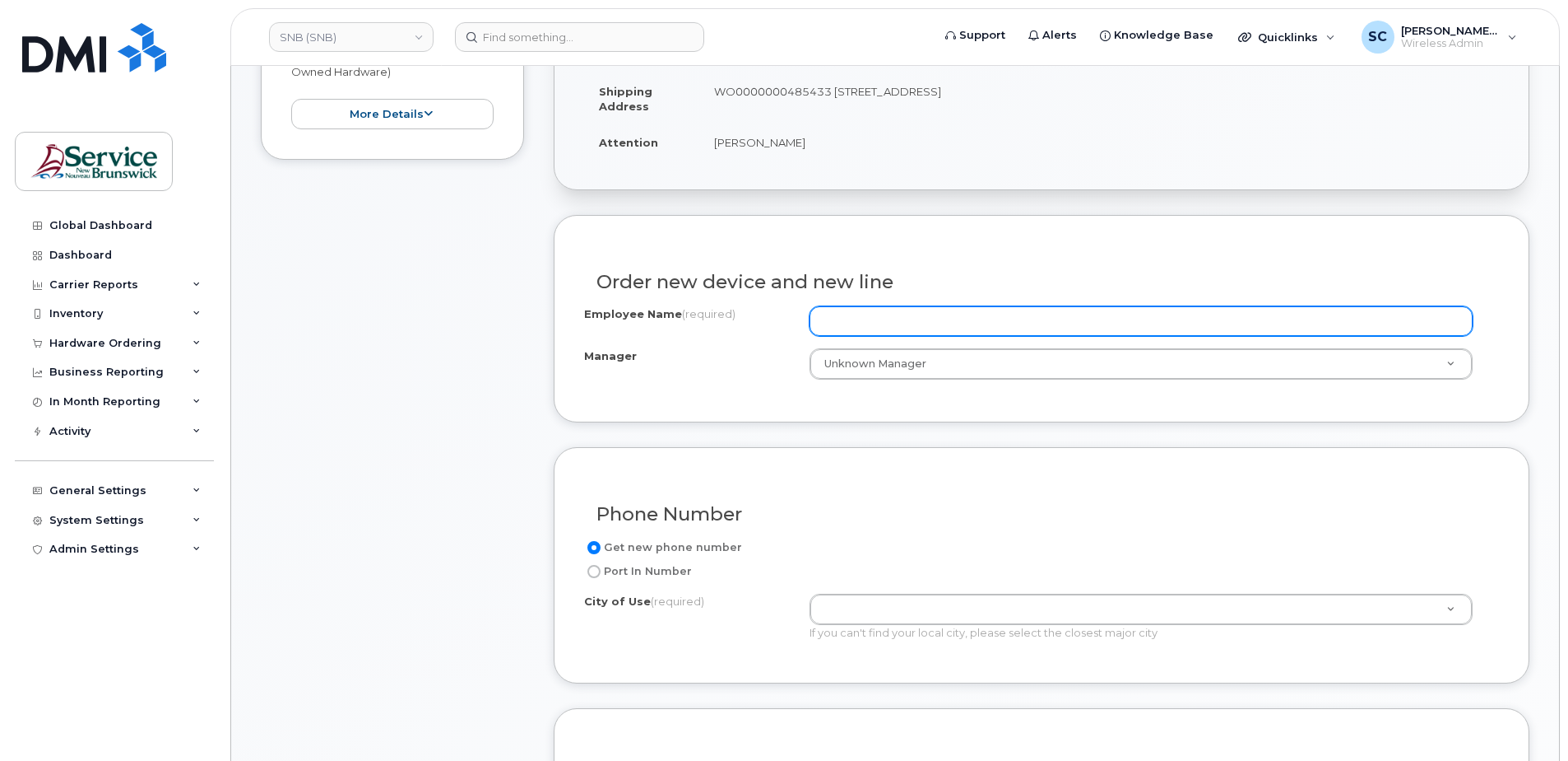
click at [955, 314] on input "Employee Name (required)" at bounding box center [1140, 321] width 663 height 30
paste input "[PERSON_NAME]"
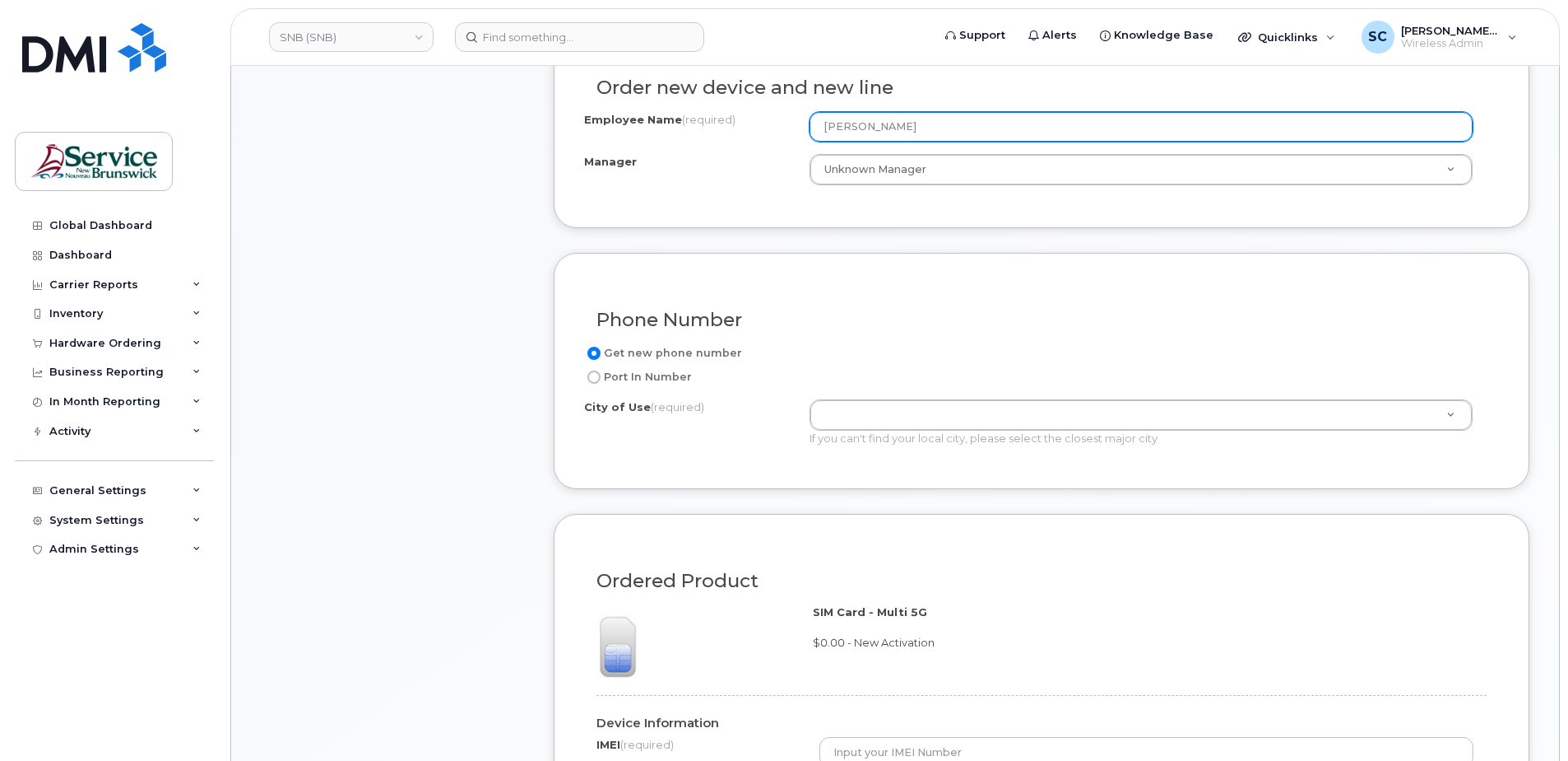
scroll to position [741, 0]
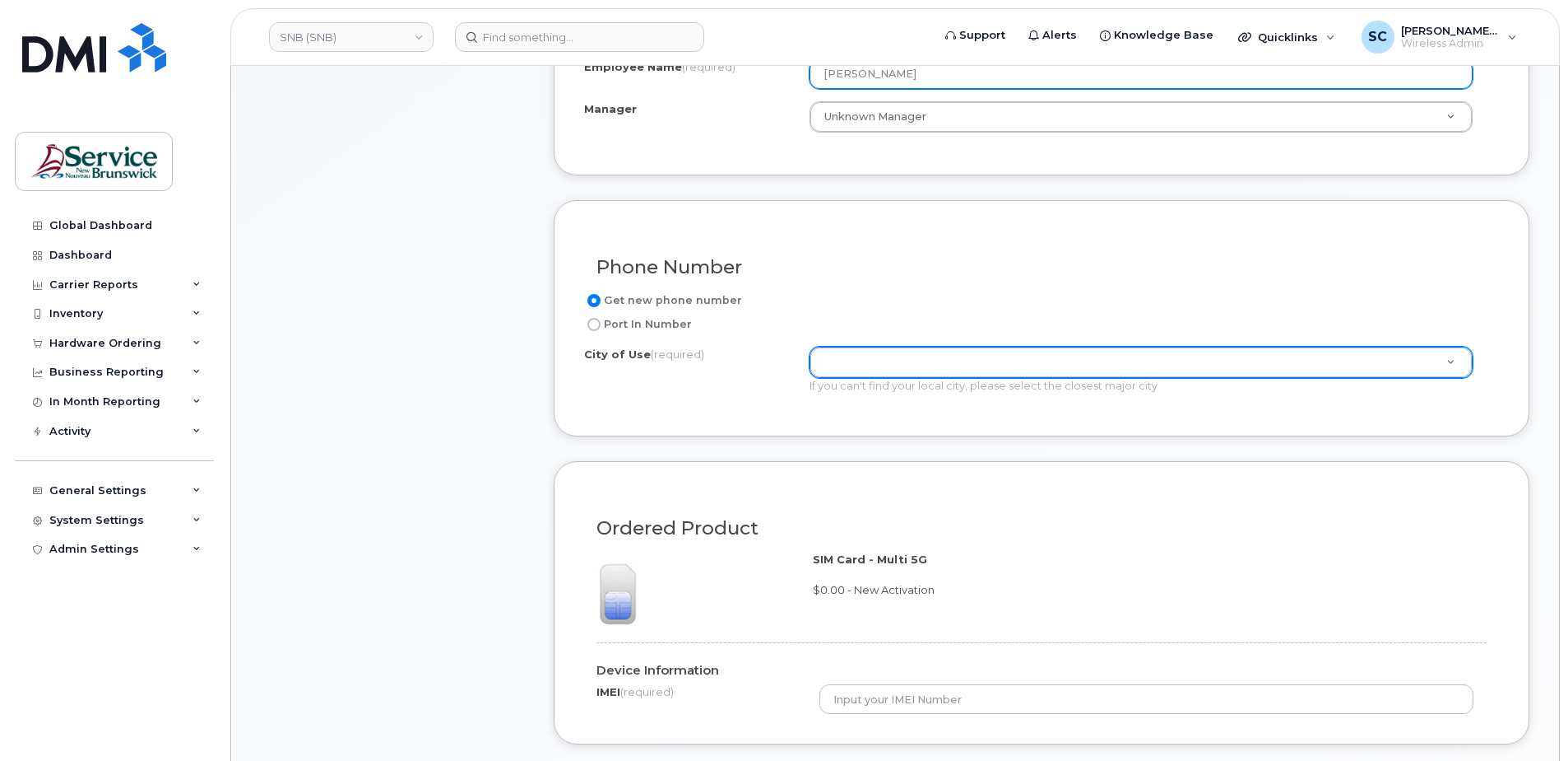
type input "[PERSON_NAME]"
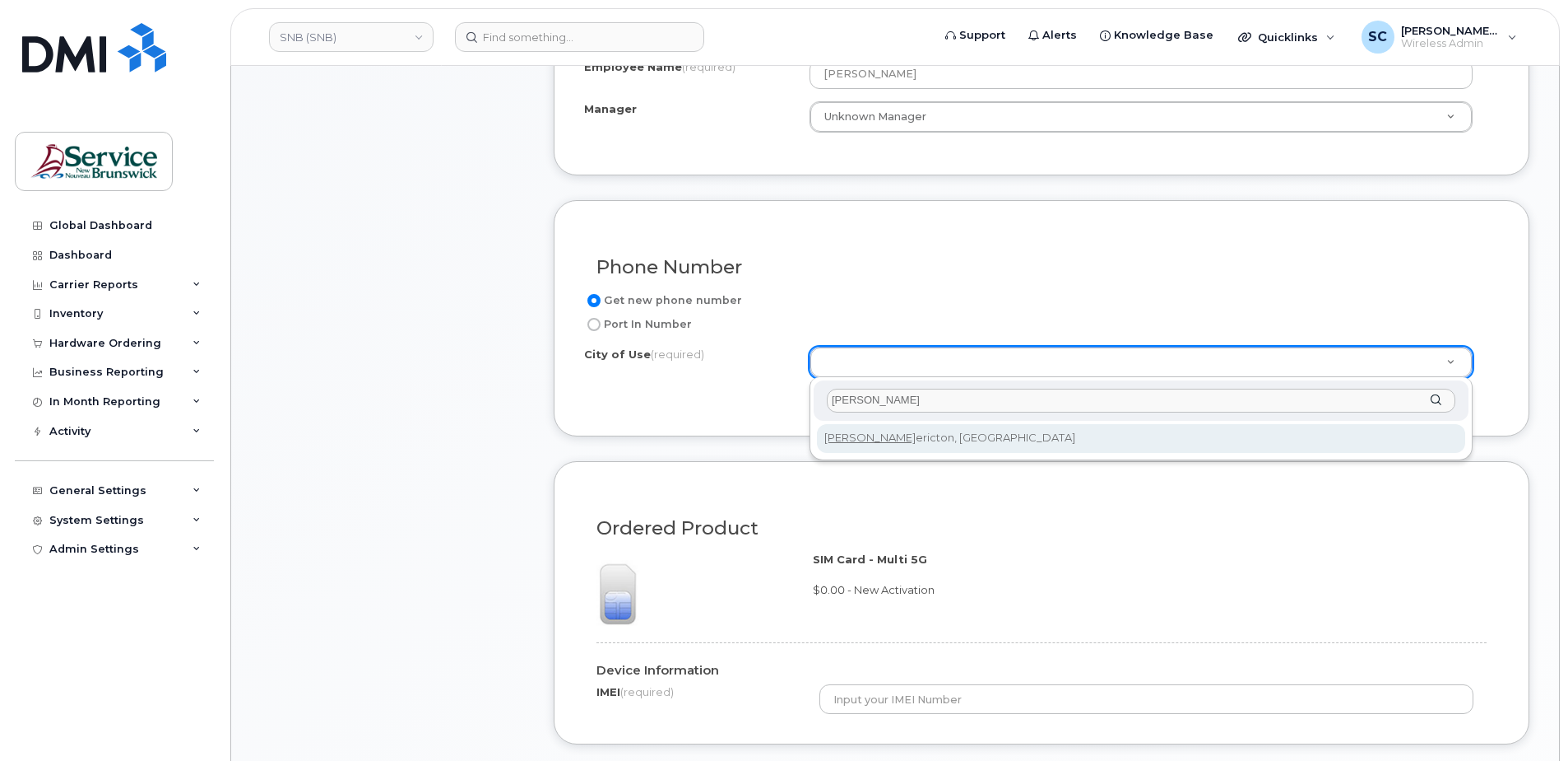
type input "fred"
type input "1578"
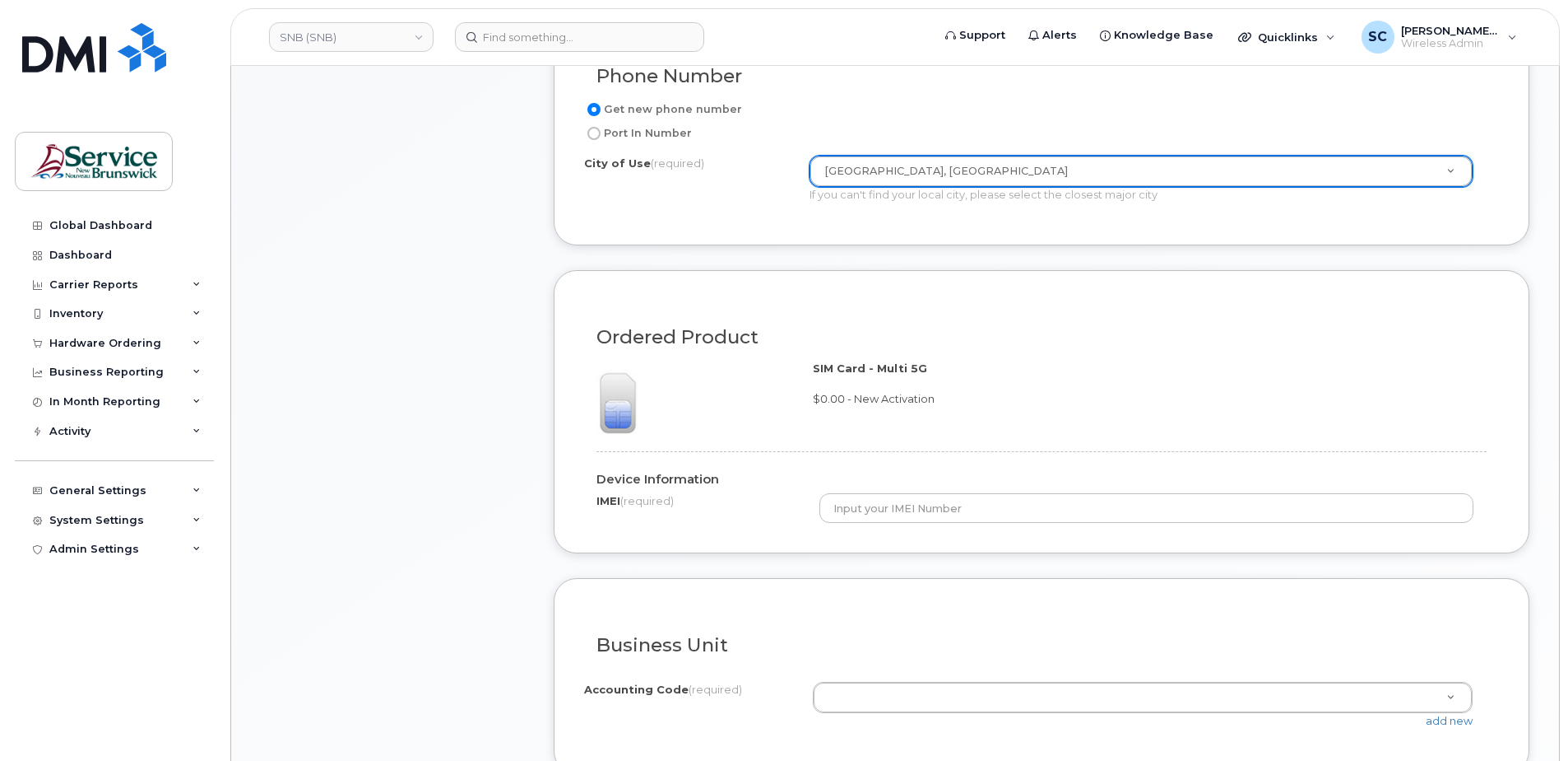
scroll to position [988, 0]
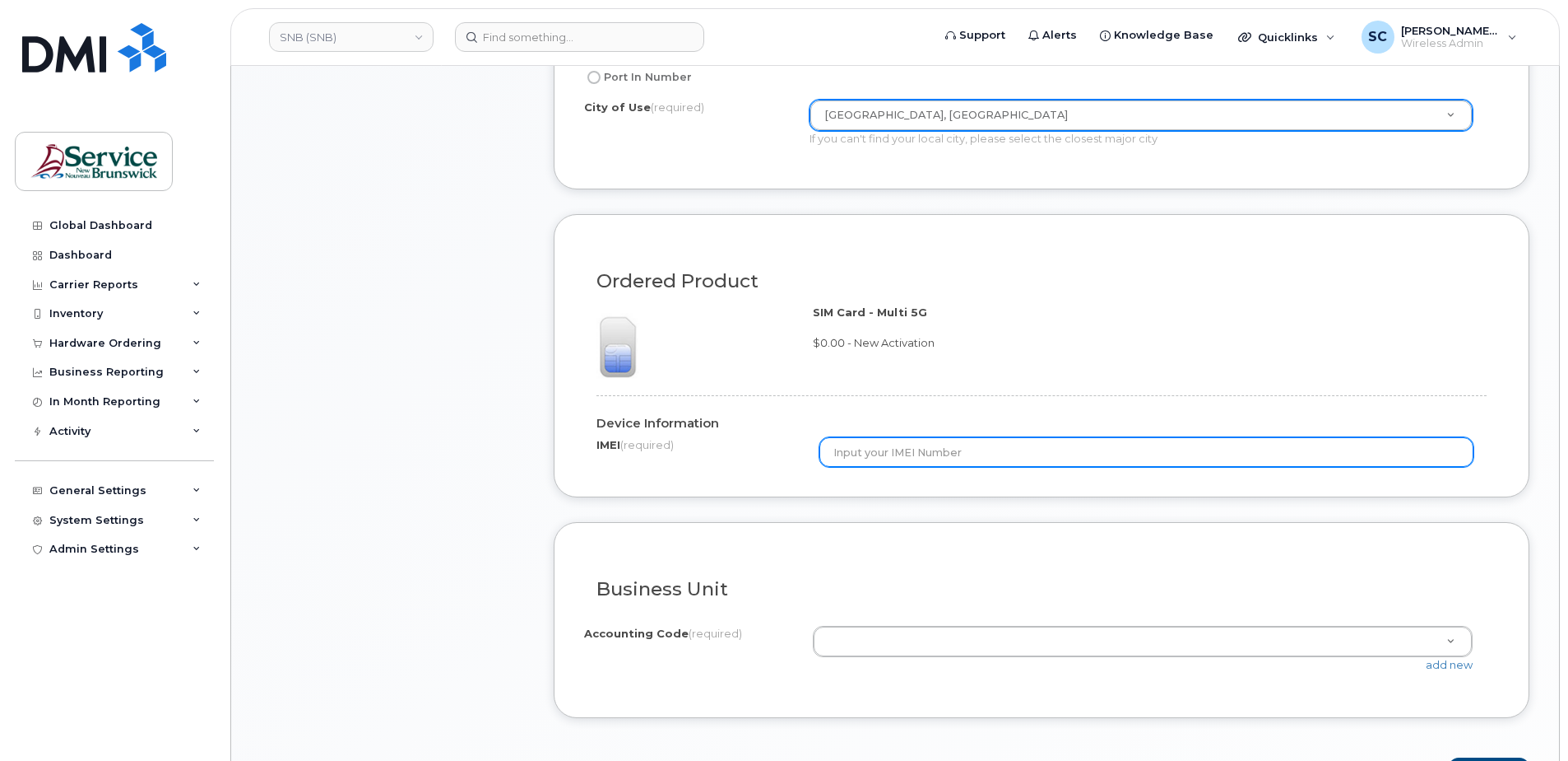
click at [867, 453] on input "text" at bounding box center [1147, 452] width 655 height 30
type input "N/A"
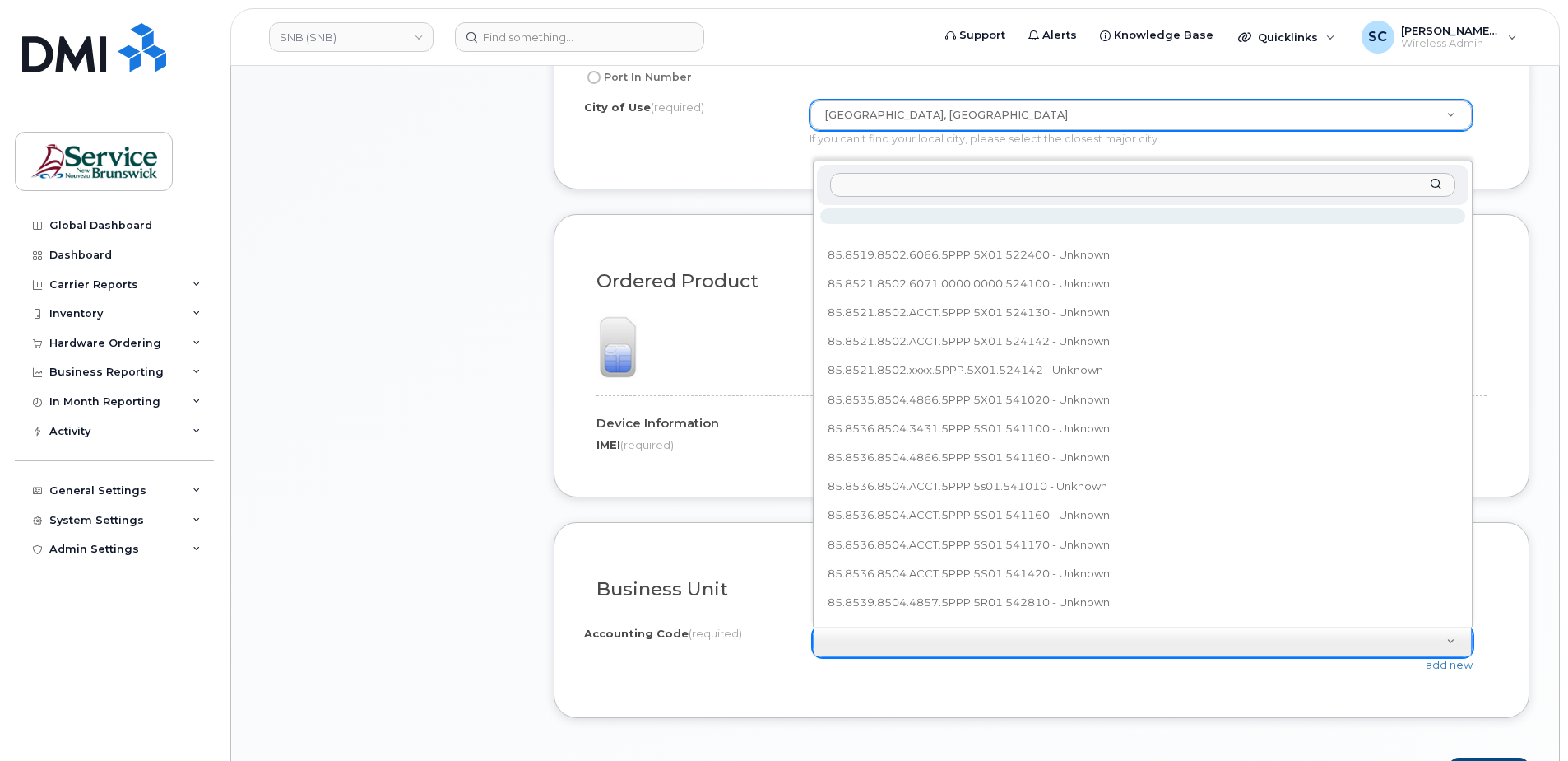
type input "85.8587.8507.acct.5PPP.5M01.573000"
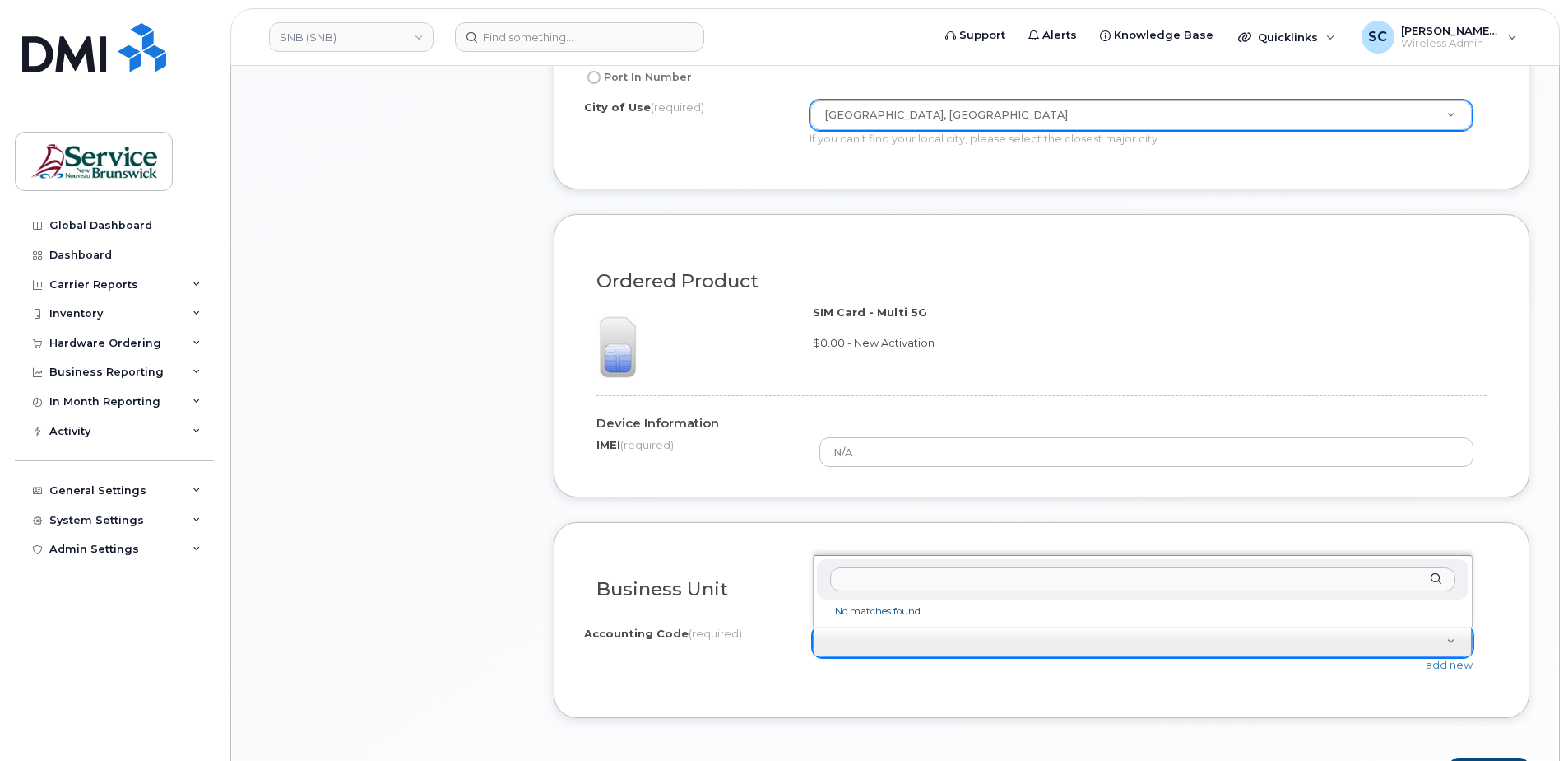
drag, startPoint x: 1099, startPoint y: 698, endPoint x: 1265, endPoint y: 666, distance: 169.1
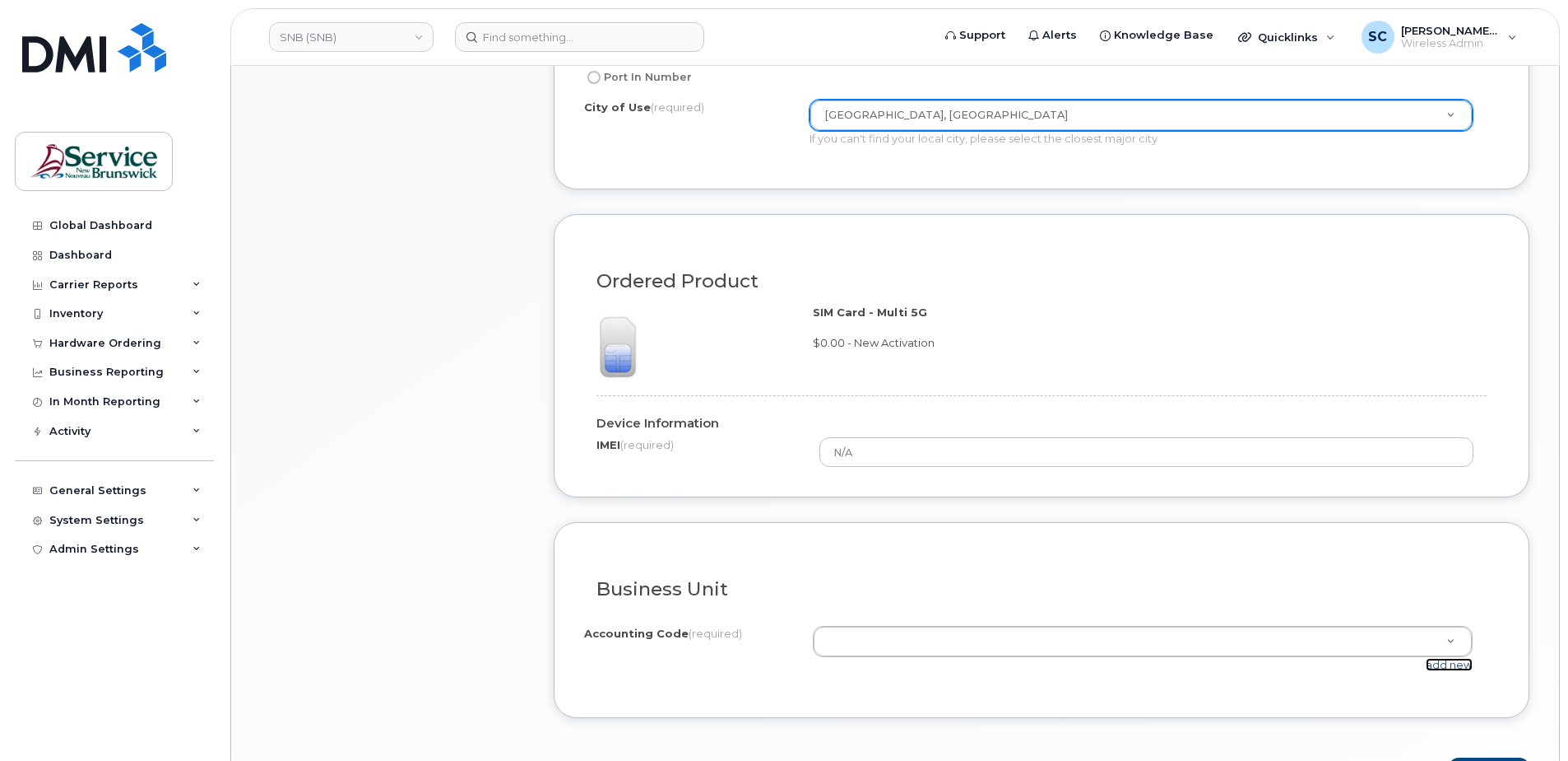
click at [1443, 667] on link "add new" at bounding box center [1449, 664] width 47 height 13
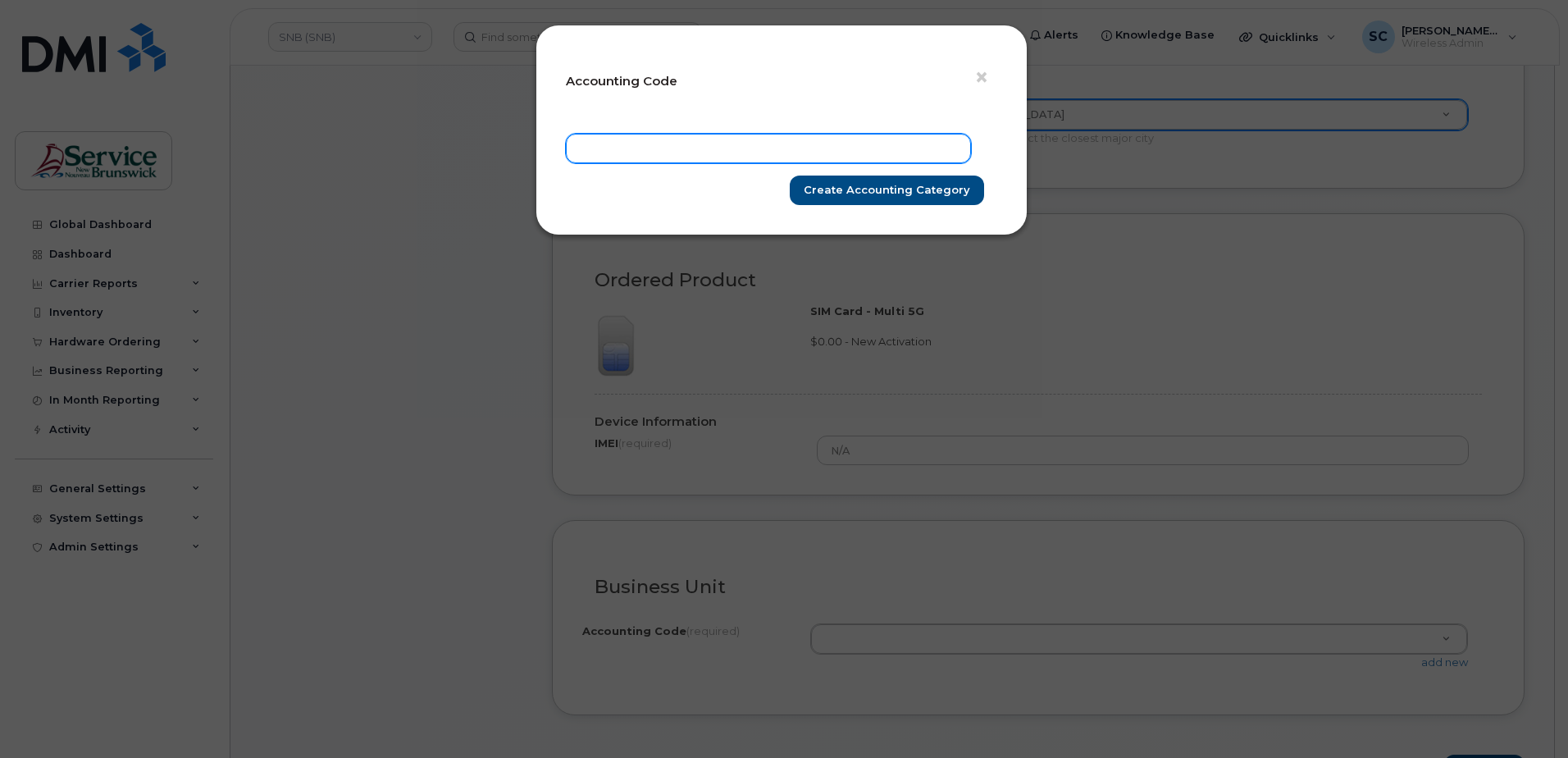
click at [845, 150] on input "text" at bounding box center [768, 149] width 405 height 30
paste input "85.8587.8507.acct.5PPP.5M01.573000"
type input "85.8587.8507.acct.5PPP.5M01.573000"
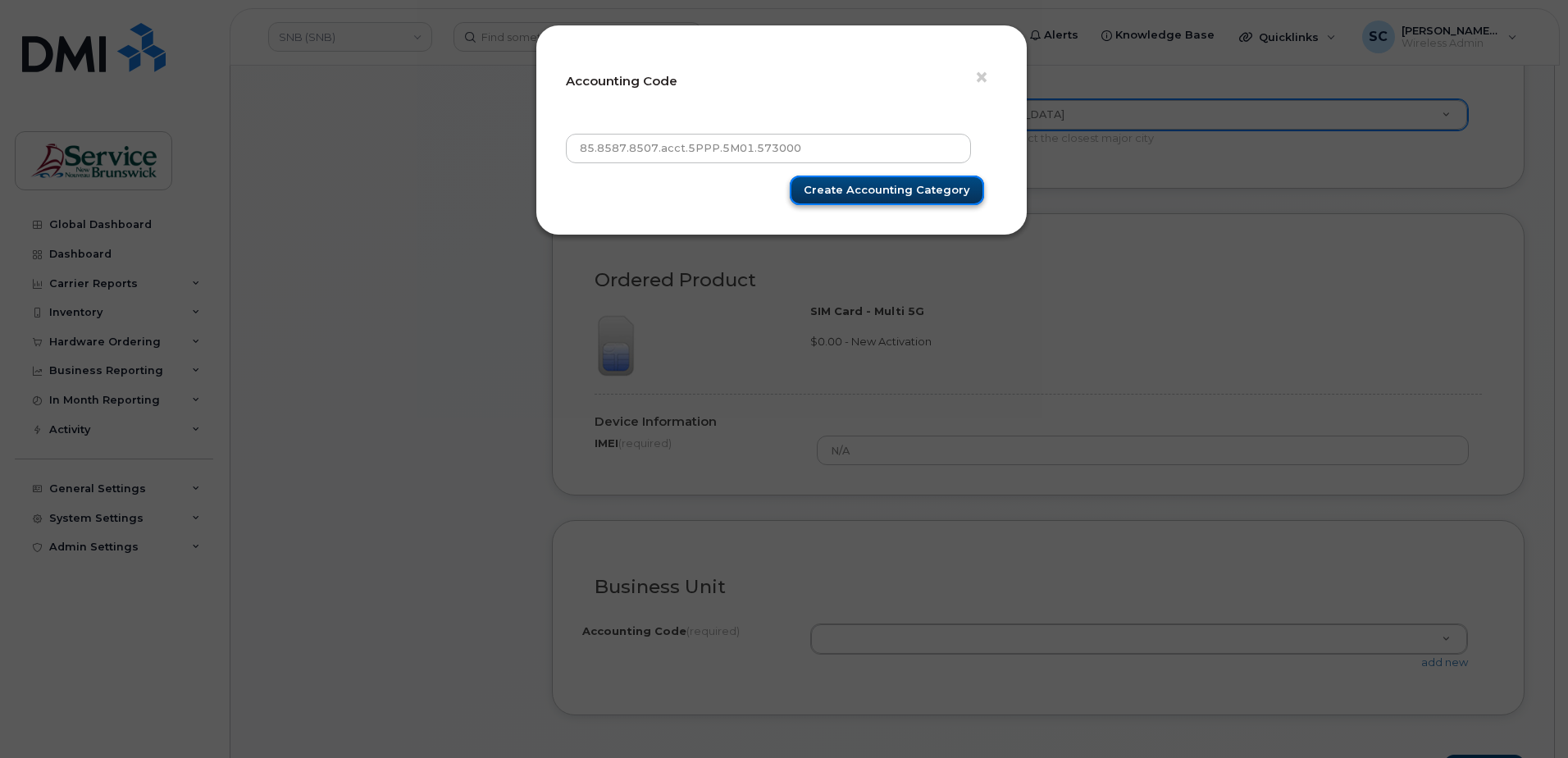
click at [888, 186] on input "Create Accounting category" at bounding box center [887, 191] width 194 height 30
type input "Create Accounting category"
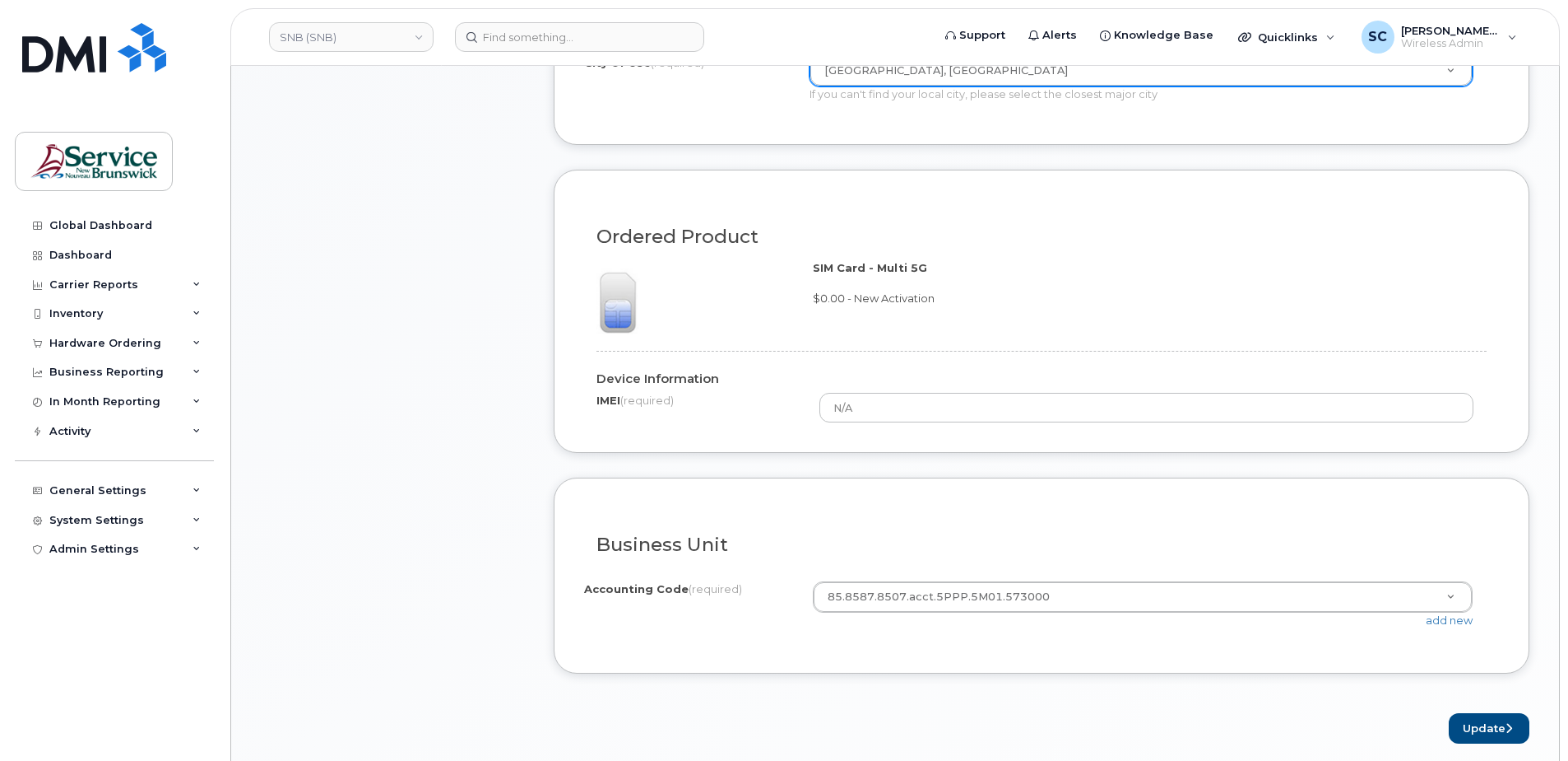
scroll to position [1070, 0]
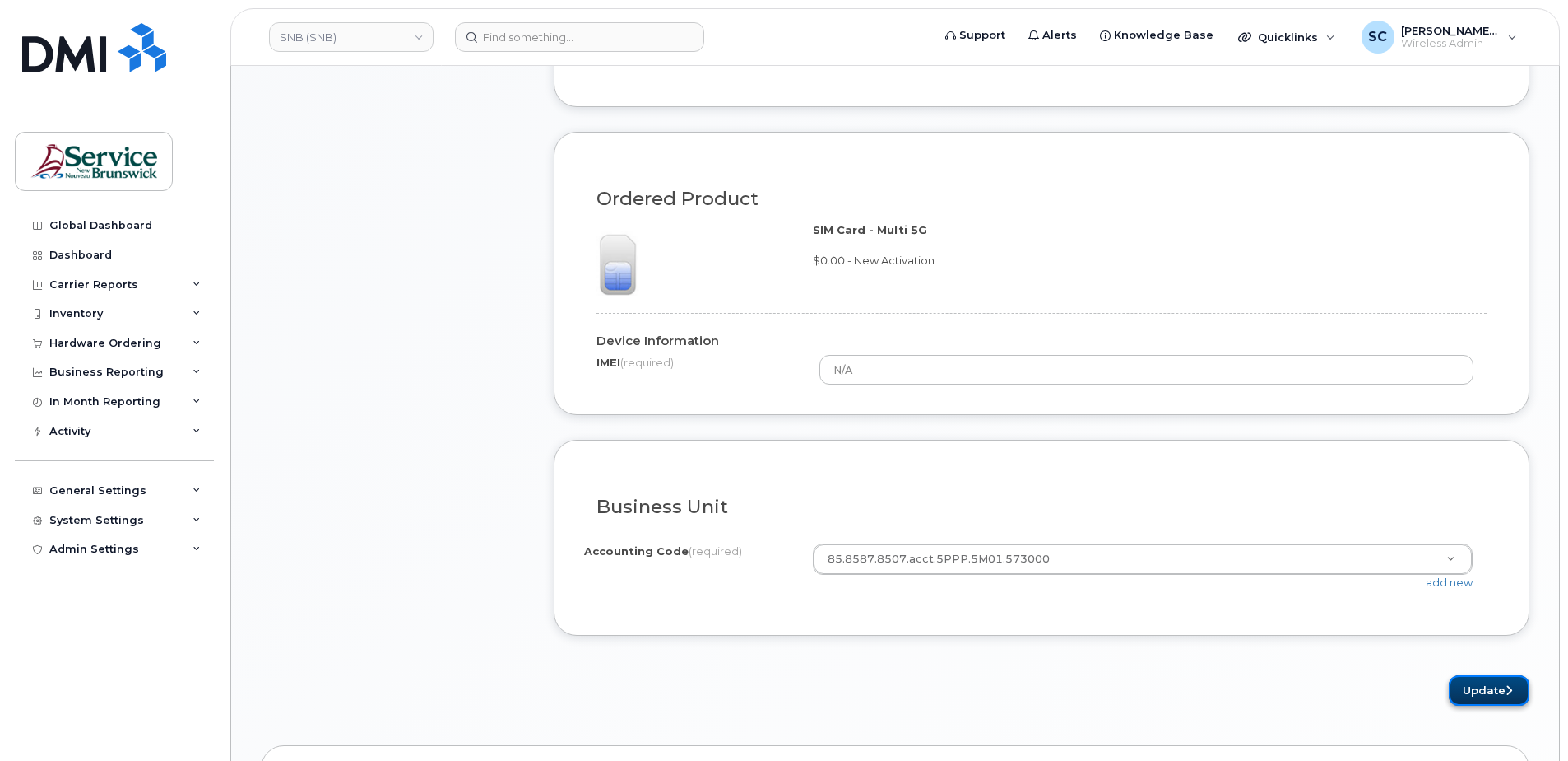
click at [1491, 694] on button "Update" at bounding box center [1489, 690] width 81 height 30
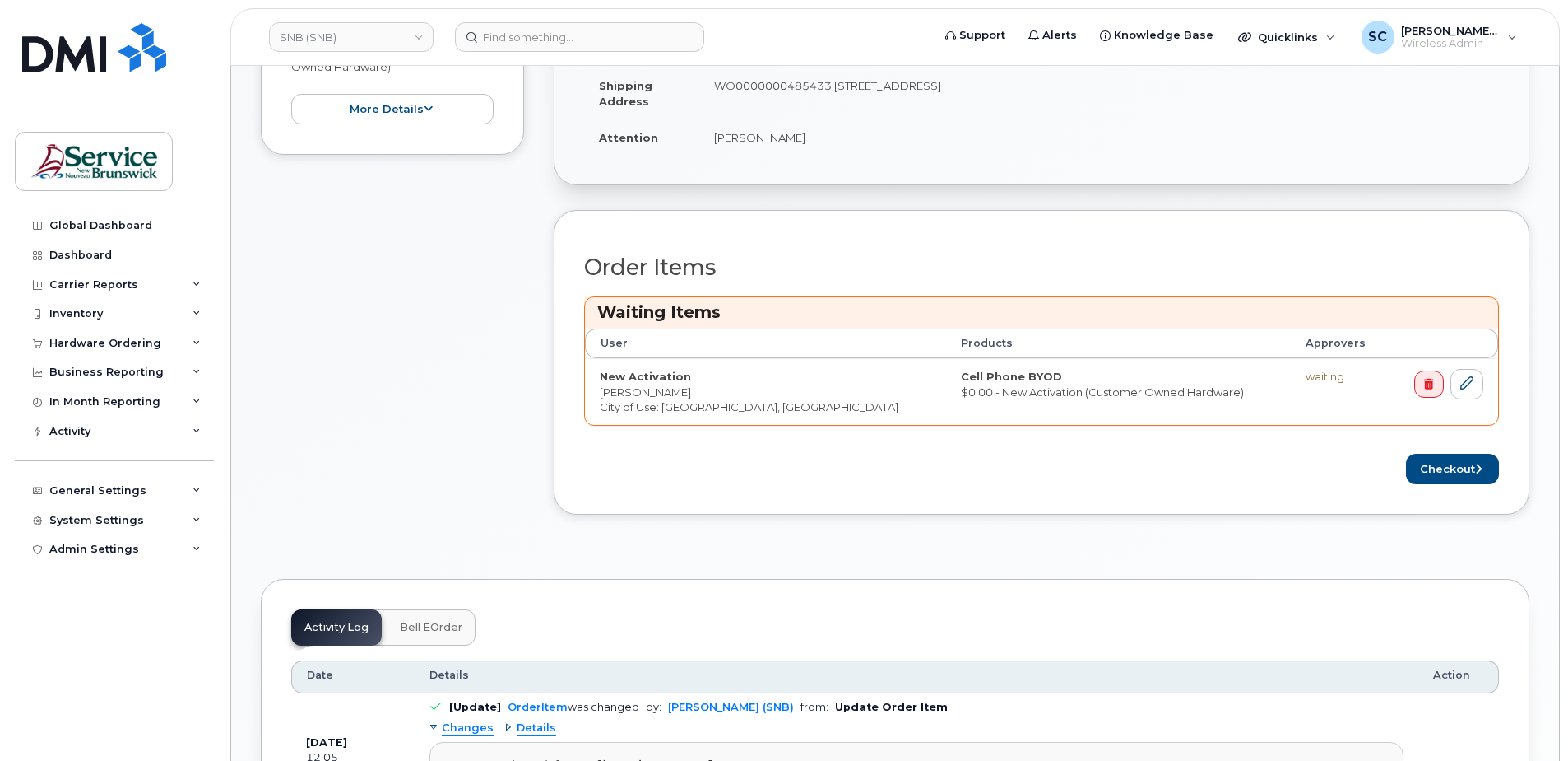
scroll to position [576, 0]
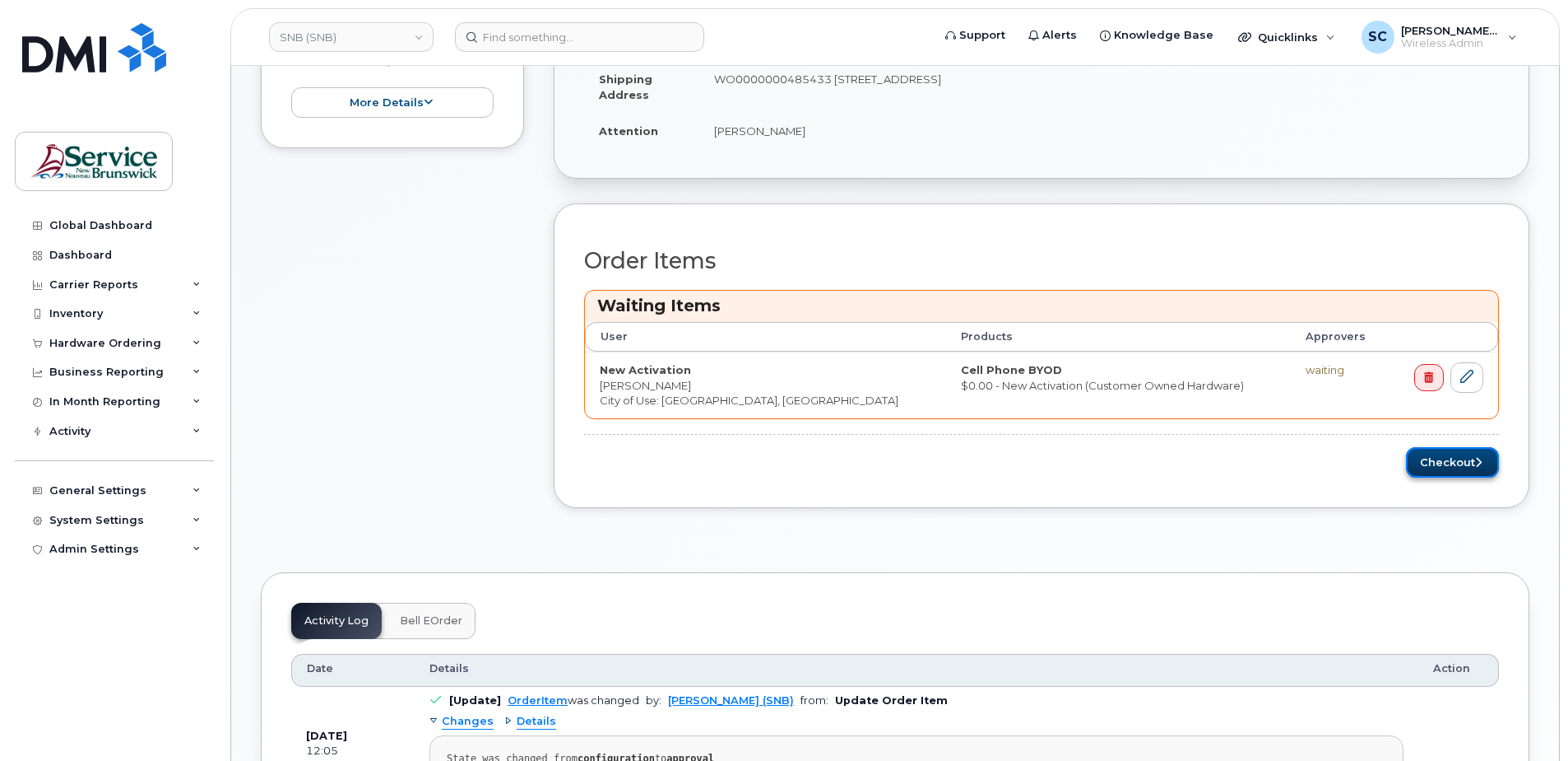
click at [1473, 454] on button "Checkout" at bounding box center [1452, 462] width 93 height 30
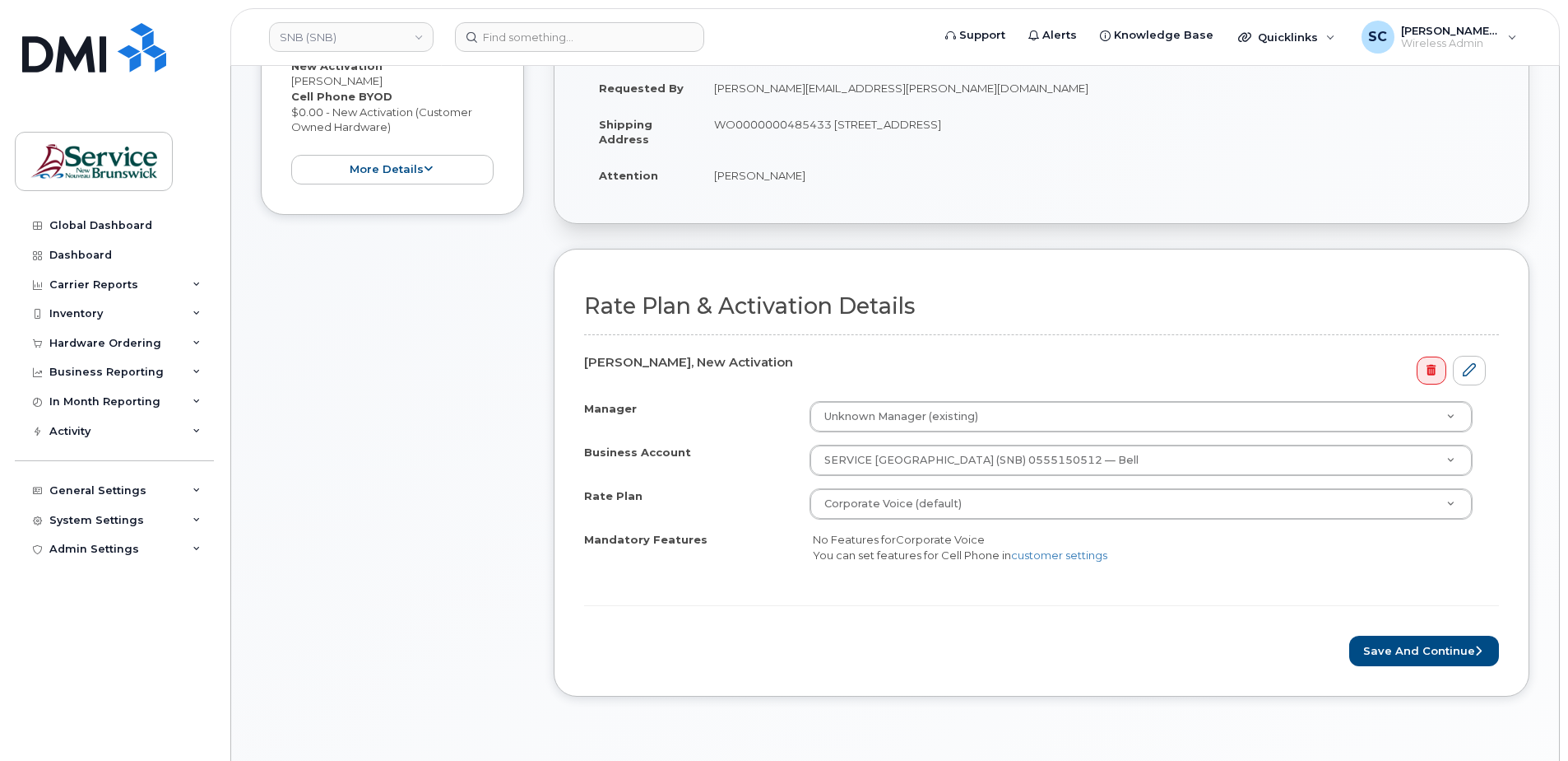
scroll to position [412, 0]
click at [1423, 656] on button "Save and Continue" at bounding box center [1425, 648] width 150 height 30
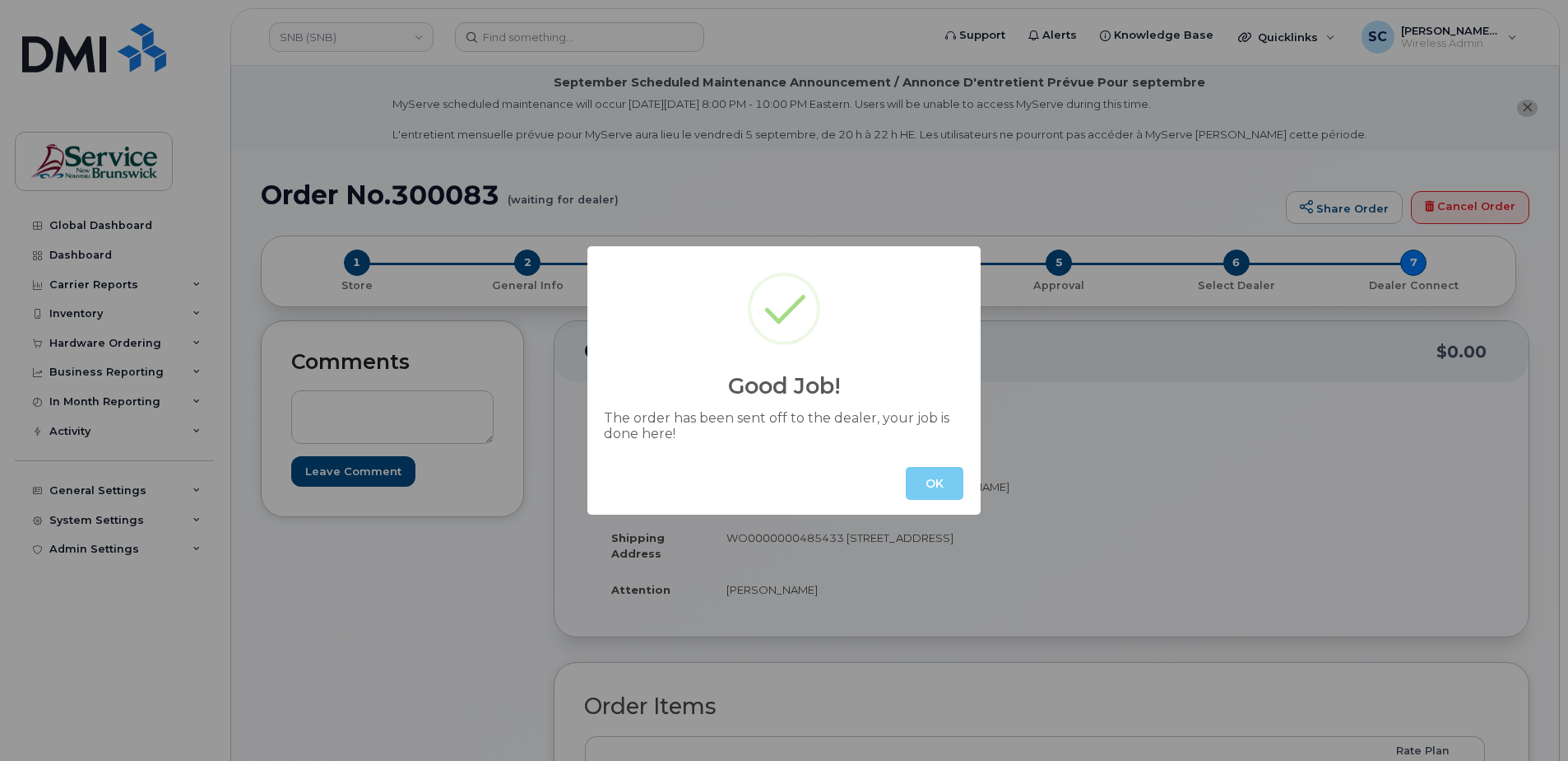
click at [950, 484] on button "OK" at bounding box center [934, 482] width 57 height 33
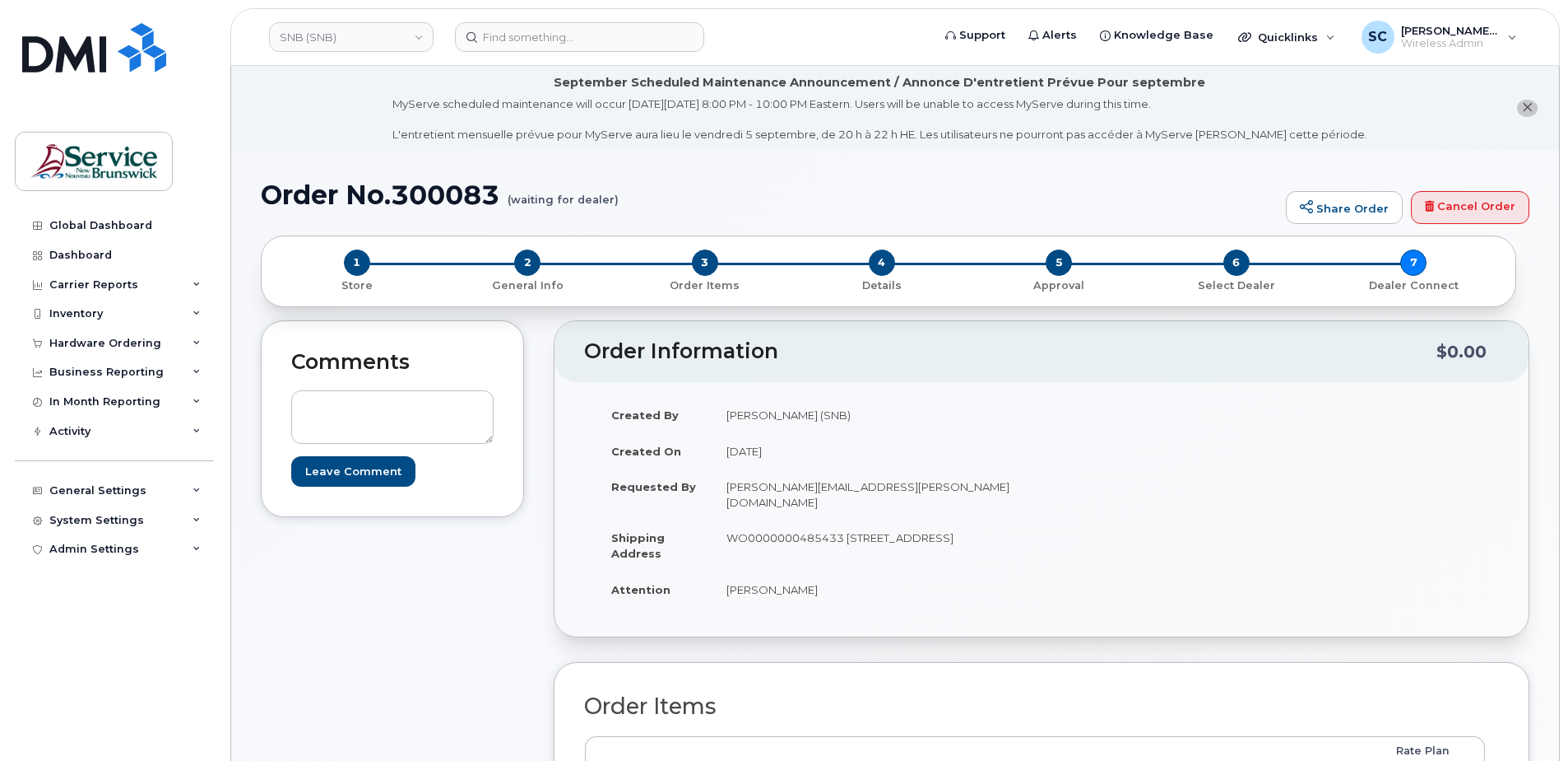
click at [430, 192] on h1 "Order No.300083 (waiting for dealer)" at bounding box center [769, 194] width 1017 height 29
copy h1 "300083"
